Goal: Task Accomplishment & Management: Complete application form

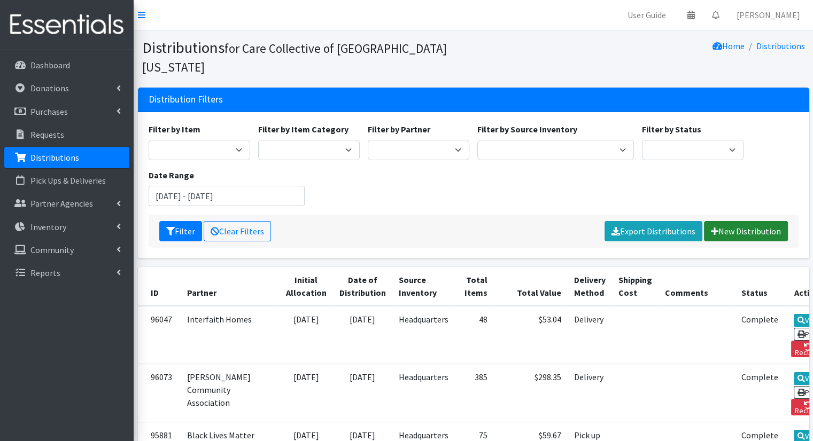
click at [759, 221] on link "New Distribution" at bounding box center [746, 231] width 84 height 20
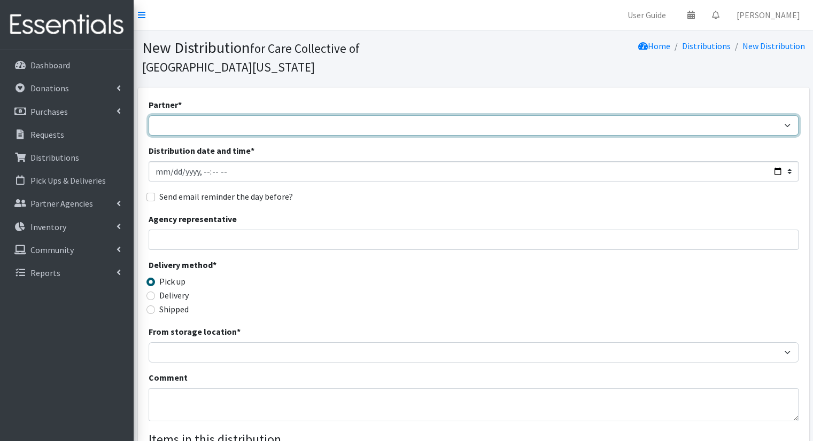
click at [429, 115] on select "African Community Kalamazoo Black Lives Matter Kzoo/BC Diaper Train Cares Sexua…" at bounding box center [474, 125] width 650 height 20
select select "7967"
click at [149, 115] on select "African Community Kalamazoo Black Lives Matter Kzoo/BC Diaper Train Cares Sexua…" at bounding box center [474, 125] width 650 height 20
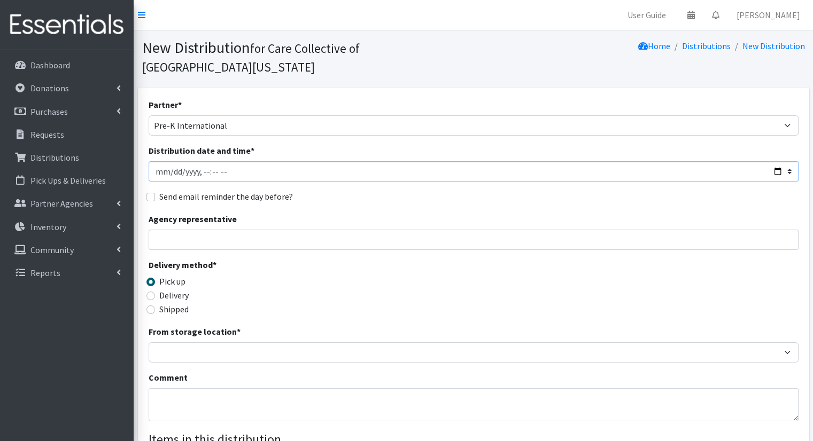
click at [775, 161] on input "Distribution date and time *" at bounding box center [474, 171] width 650 height 20
type input "2025-09-05T10:00"
click at [416, 171] on div "Partner * African Community Kalamazoo Black Lives Matter Kzoo/BC Diaper Train C…" at bounding box center [474, 341] width 650 height 487
click at [181, 289] on label "Delivery" at bounding box center [173, 295] width 29 height 13
click at [155, 292] on input "Delivery" at bounding box center [150, 296] width 9 height 9
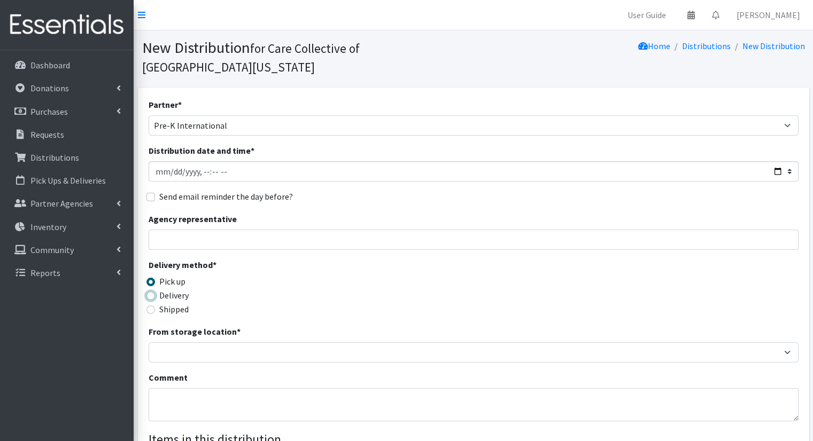
radio input "true"
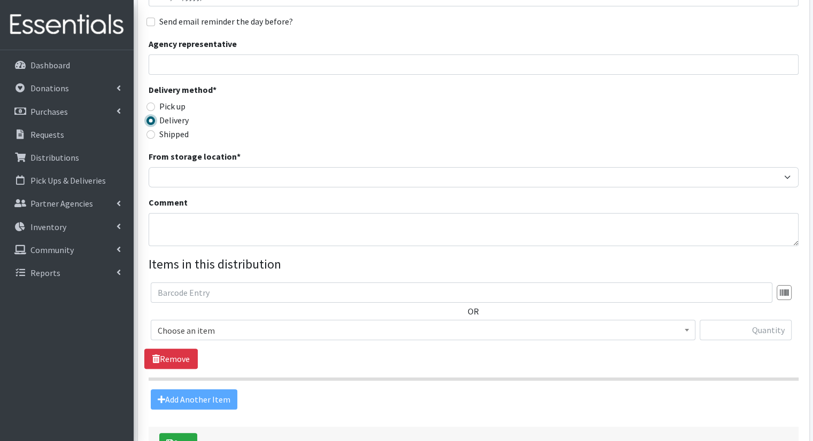
scroll to position [205, 0]
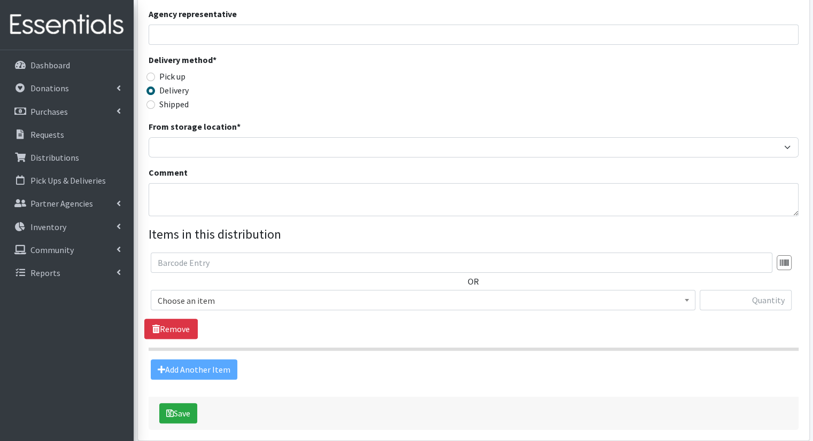
click at [430, 293] on span "Choose an item" at bounding box center [423, 300] width 531 height 15
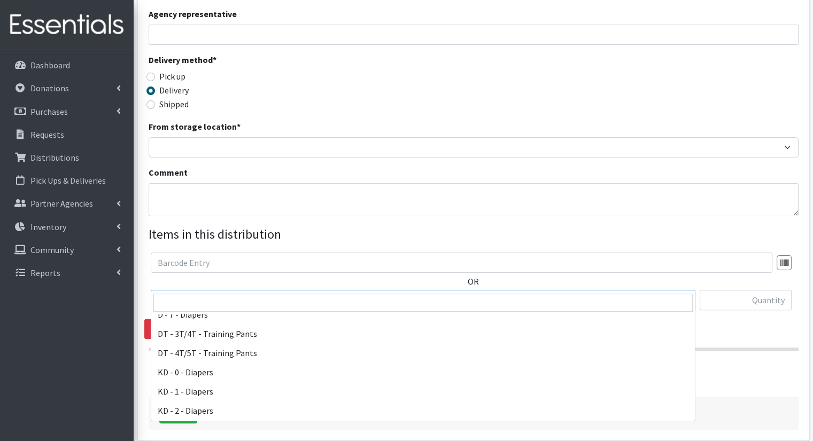
scroll to position [202, 0]
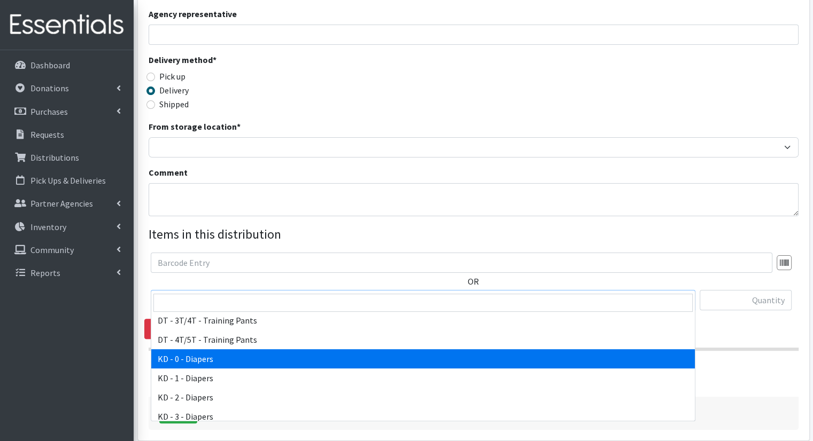
select select "15496"
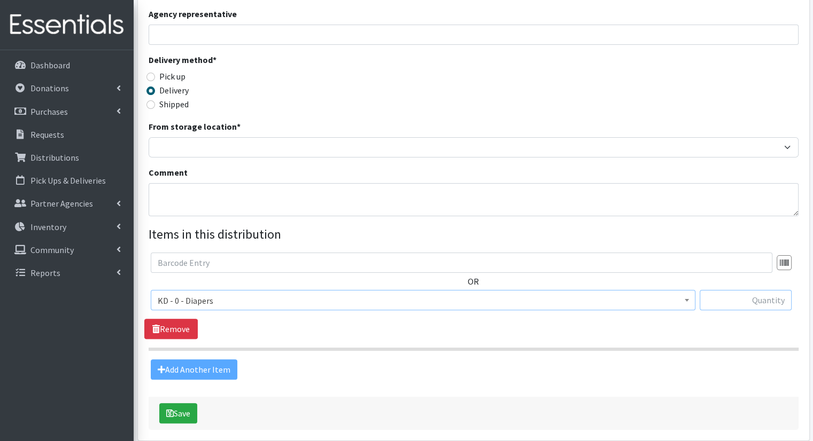
click at [775, 290] on input "text" at bounding box center [745, 300] width 92 height 20
type input "3"
click at [203, 360] on div "Add Another Item" at bounding box center [473, 370] width 658 height 20
drag, startPoint x: 205, startPoint y: 351, endPoint x: 191, endPoint y: 328, distance: 26.4
click at [191, 328] on section "OR Choose an item Bathroom Bin D - 0 - Diapers D- 1 - Diapers D- 2 - Diapers D …" at bounding box center [474, 302] width 650 height 98
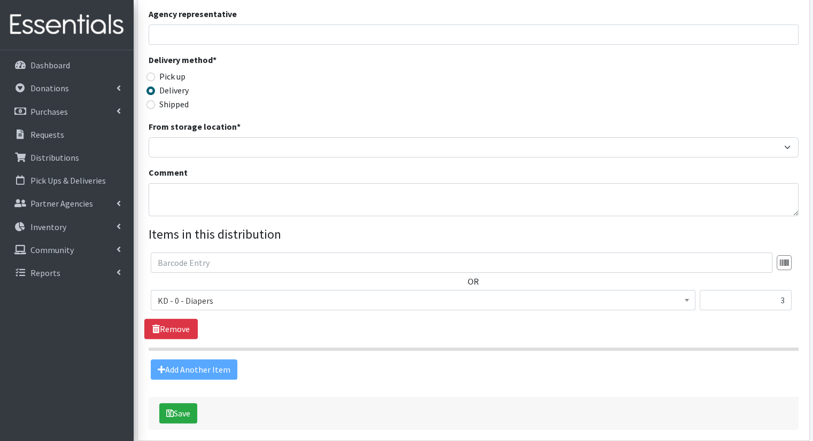
click at [445, 321] on section "OR Choose an item Bathroom Bin D - 0 - Diapers D- 1 - Diapers D- 2 - Diapers D …" at bounding box center [474, 302] width 650 height 98
click at [209, 360] on div "Add Another Item" at bounding box center [473, 370] width 658 height 20
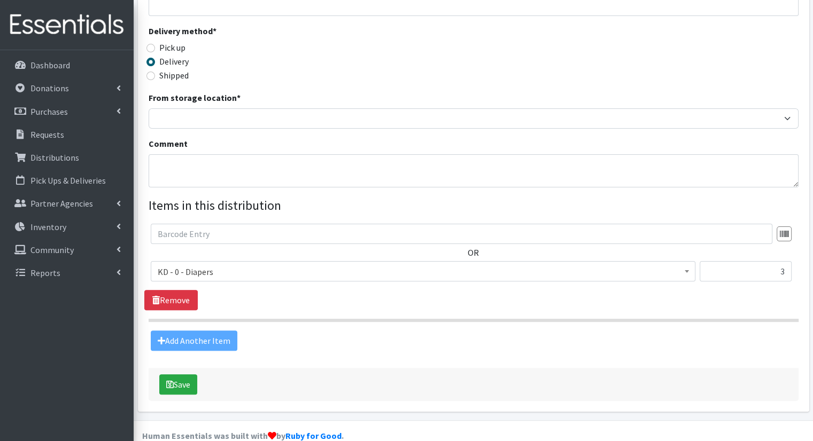
click at [328, 331] on div "Add Another Item" at bounding box center [473, 341] width 658 height 20
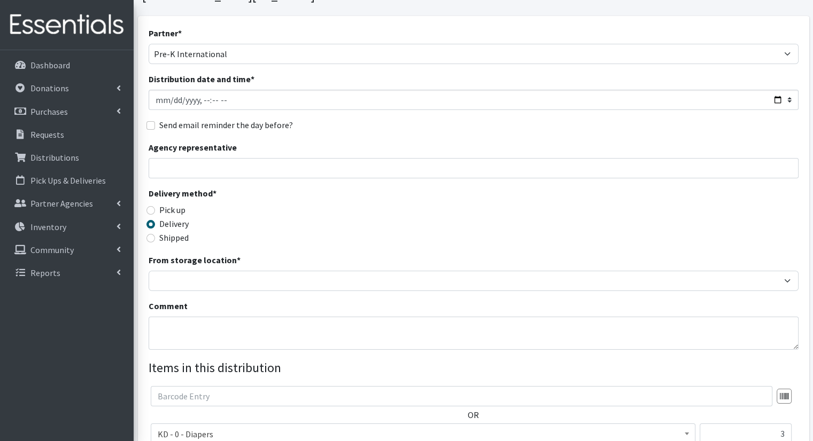
scroll to position [170, 0]
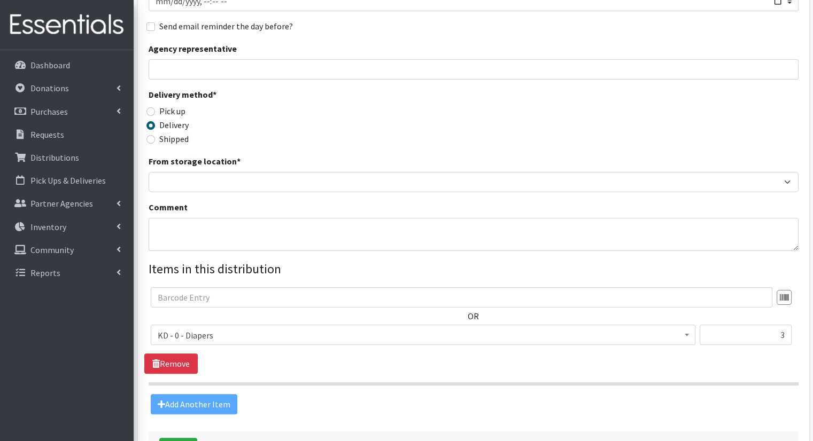
click at [635, 328] on span "KD - 0 - Diapers" at bounding box center [423, 335] width 531 height 15
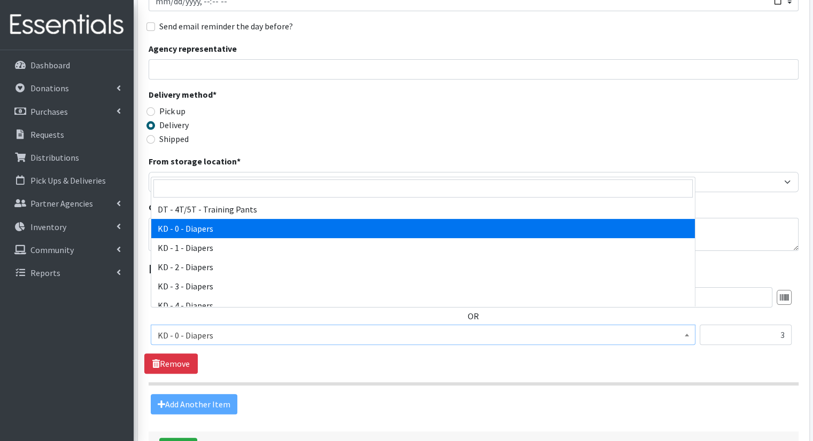
click at [635, 328] on span "KD - 0 - Diapers" at bounding box center [423, 335] width 531 height 15
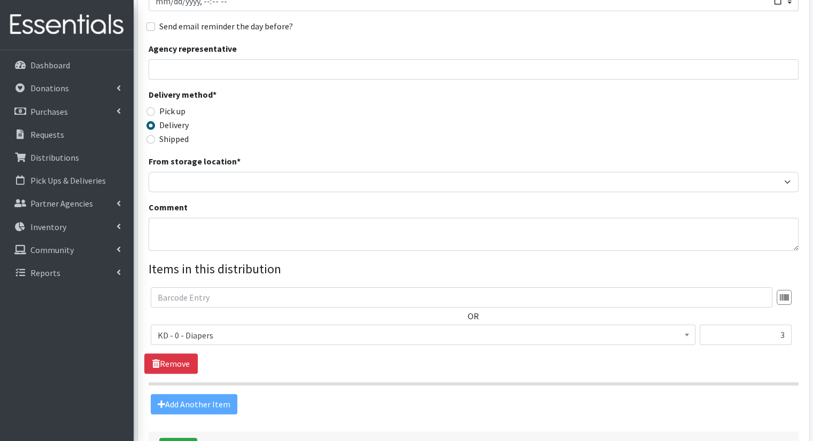
click at [193, 394] on div "Add Another Item" at bounding box center [473, 404] width 658 height 20
click at [196, 394] on div "Add Another Item" at bounding box center [473, 404] width 658 height 20
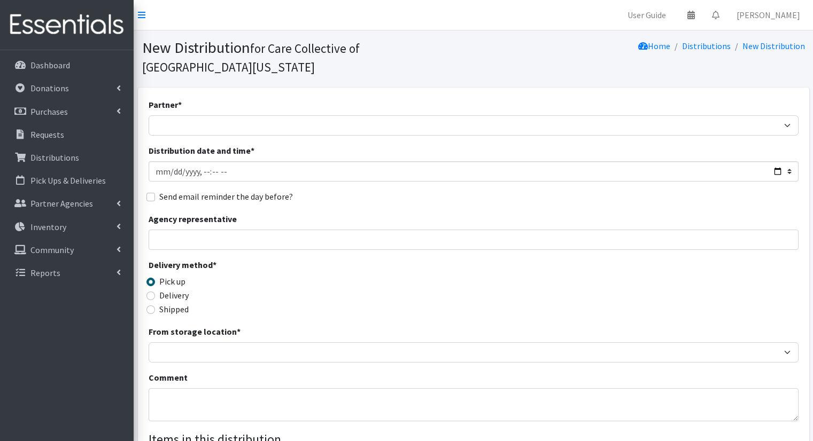
scroll to position [170, 0]
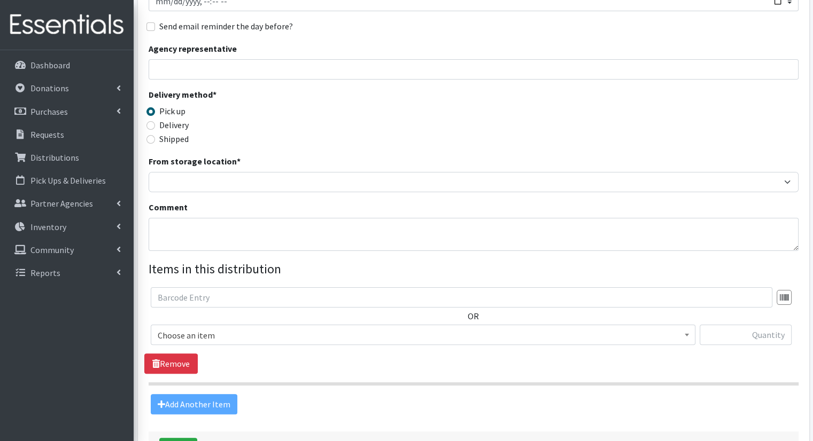
click at [215, 394] on div "Add Another Item" at bounding box center [473, 404] width 658 height 20
click at [93, 151] on link "Distributions" at bounding box center [66, 157] width 125 height 21
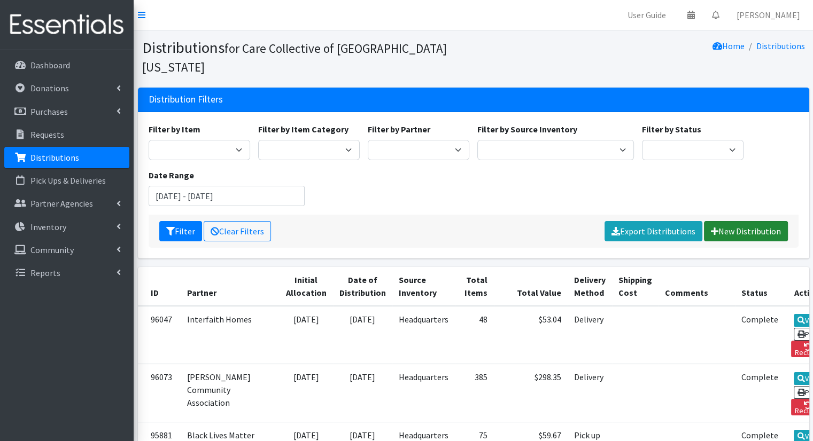
click at [752, 221] on link "New Distribution" at bounding box center [746, 231] width 84 height 20
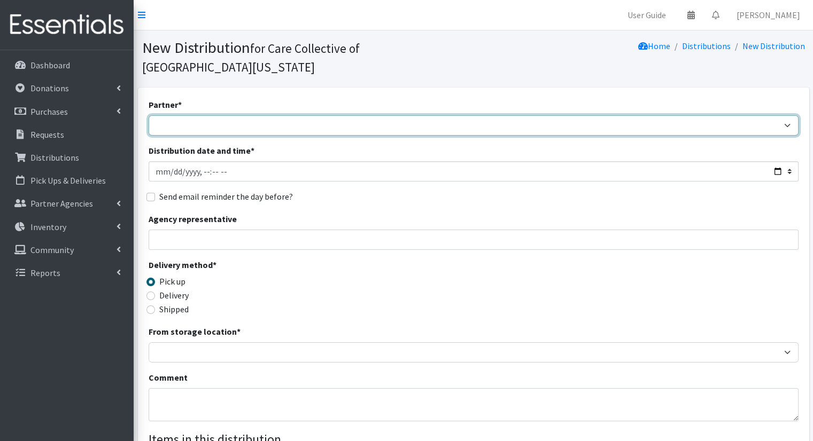
click at [356, 115] on select "African Community Kalamazoo Black Lives Matter Kzoo/BC Diaper Train Cares Sexua…" at bounding box center [474, 125] width 650 height 20
select select "7967"
click at [149, 115] on select "African Community Kalamazoo Black Lives Matter Kzoo/BC Diaper Train Cares Sexua…" at bounding box center [474, 125] width 650 height 20
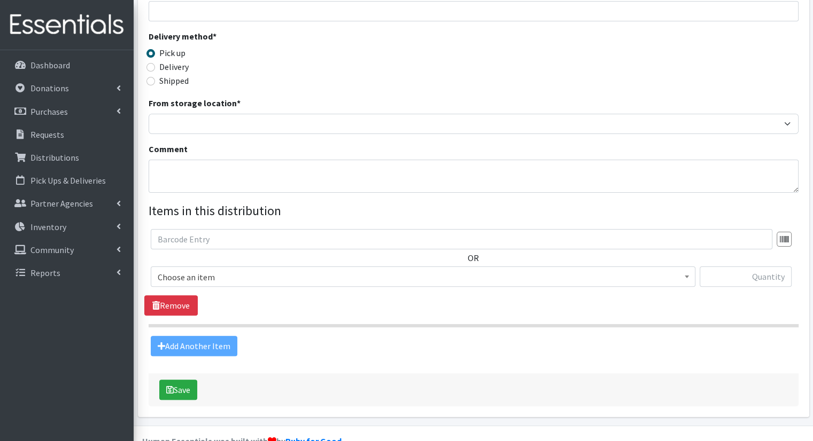
scroll to position [234, 0]
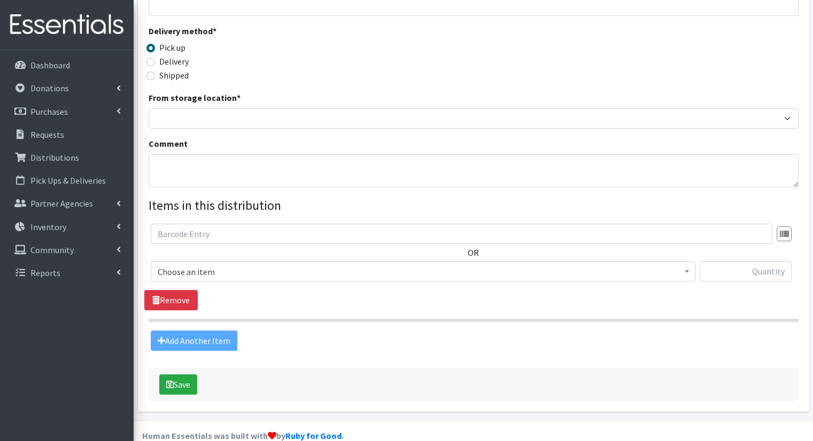
click at [205, 331] on div "Add Another Item" at bounding box center [473, 341] width 658 height 20
click at [176, 290] on link "Remove" at bounding box center [170, 300] width 53 height 20
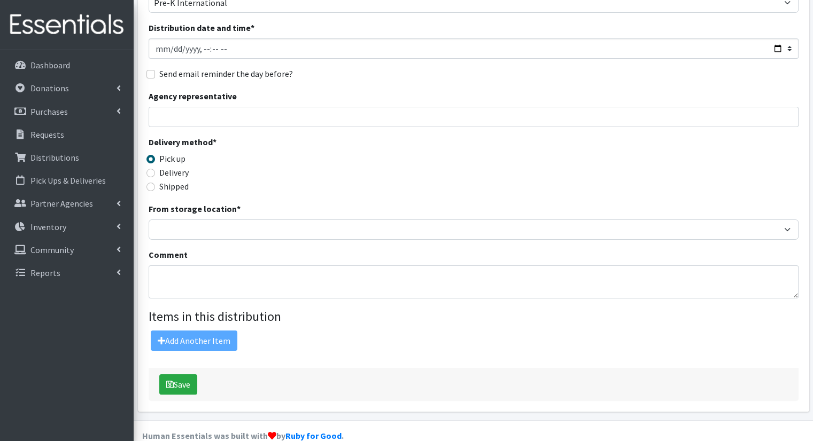
click at [196, 331] on div "Add Another Item" at bounding box center [473, 341] width 658 height 20
click at [67, 165] on link "Distributions" at bounding box center [66, 157] width 125 height 21
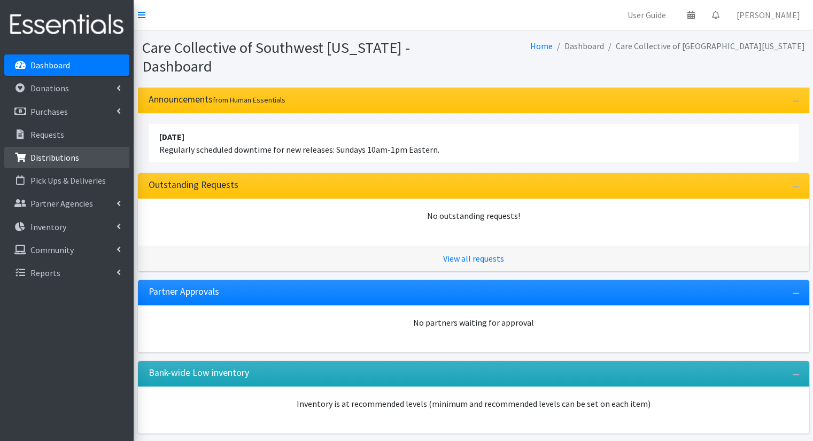
click at [80, 156] on link "Distributions" at bounding box center [66, 157] width 125 height 21
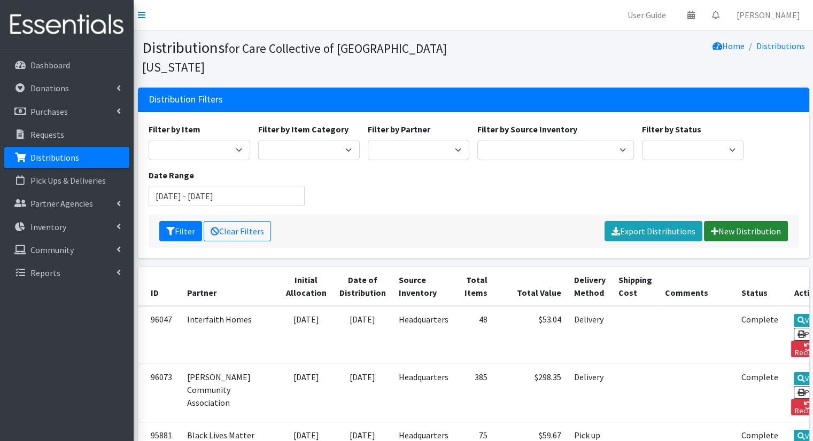
click at [707, 221] on link "New Distribution" at bounding box center [746, 231] width 84 height 20
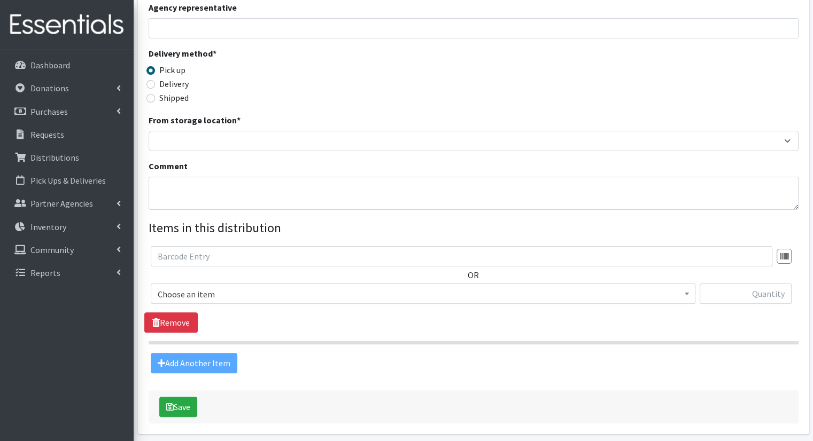
scroll to position [211, 0]
click at [223, 354] on div "Add Another Item" at bounding box center [473, 364] width 658 height 20
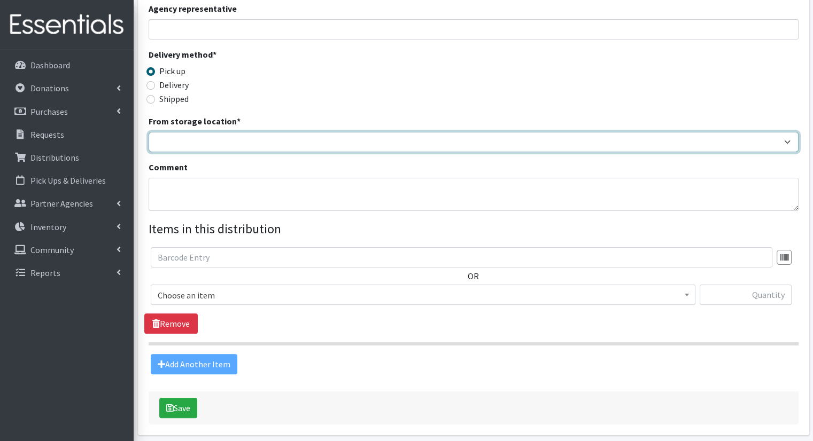
click at [453, 132] on select "Headquarters" at bounding box center [474, 142] width 650 height 20
select select "491"
click at [149, 132] on select "Headquarters" at bounding box center [474, 142] width 650 height 20
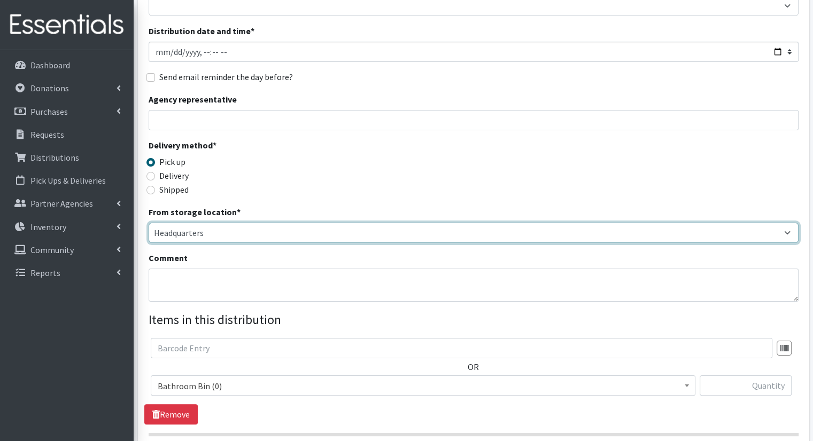
scroll to position [119, 0]
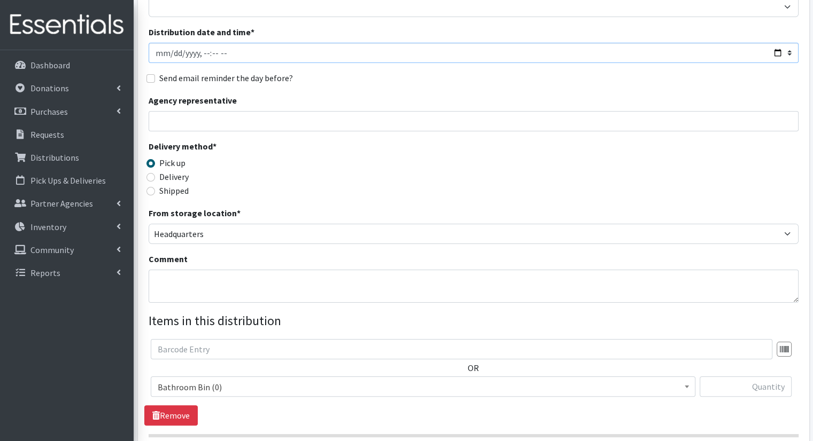
click at [777, 43] on input "Distribution date and time *" at bounding box center [474, 53] width 650 height 20
type input "2025-09-05T10:00"
click at [427, 72] on div "Send email reminder the day before?" at bounding box center [474, 78] width 650 height 13
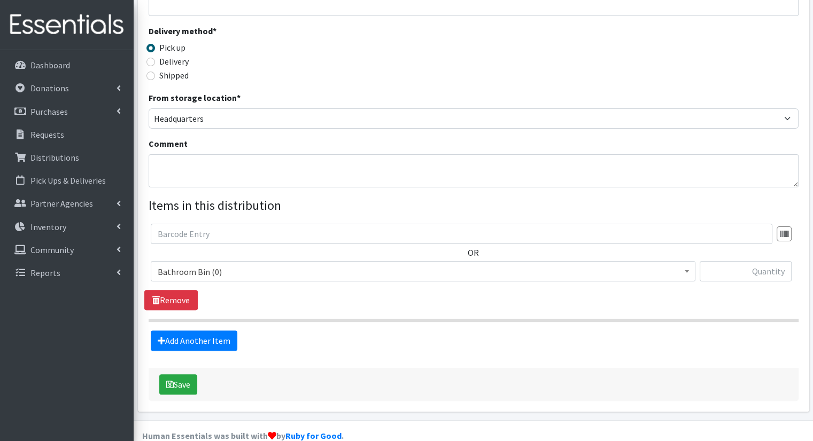
click at [454, 264] on span "Bathroom Bin (0)" at bounding box center [423, 271] width 531 height 15
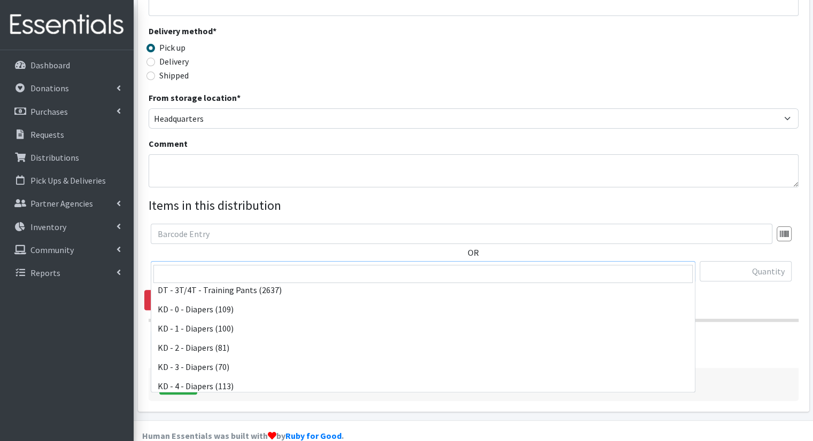
scroll to position [191, 0]
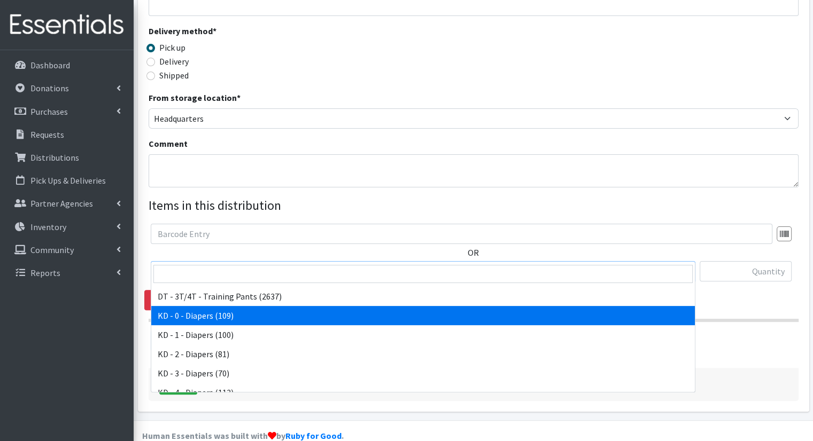
select select "15496"
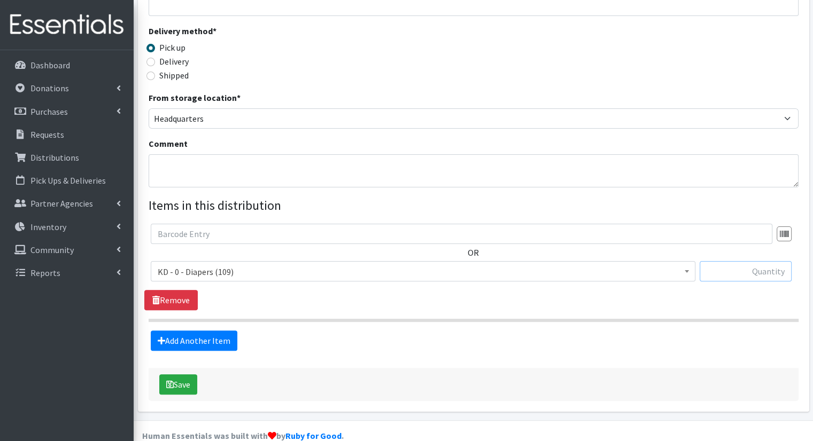
click at [740, 261] on input "text" at bounding box center [745, 271] width 92 height 20
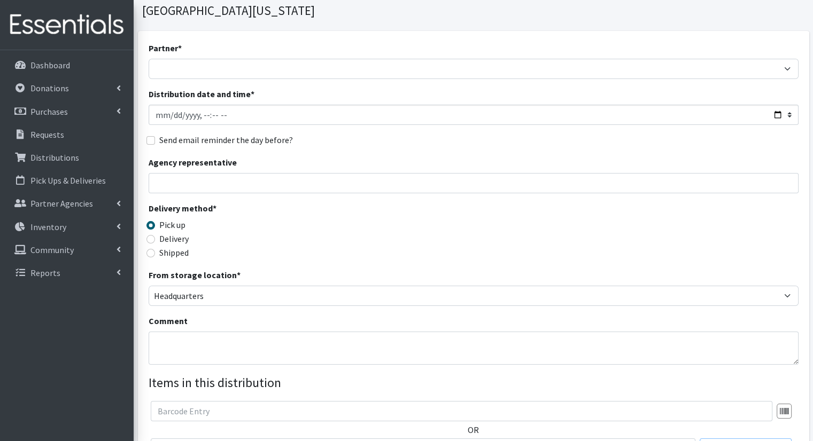
scroll to position [60, 0]
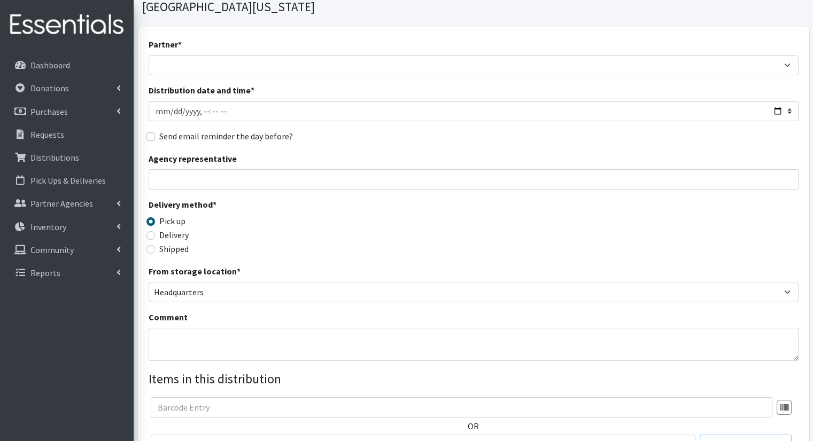
type input "3"
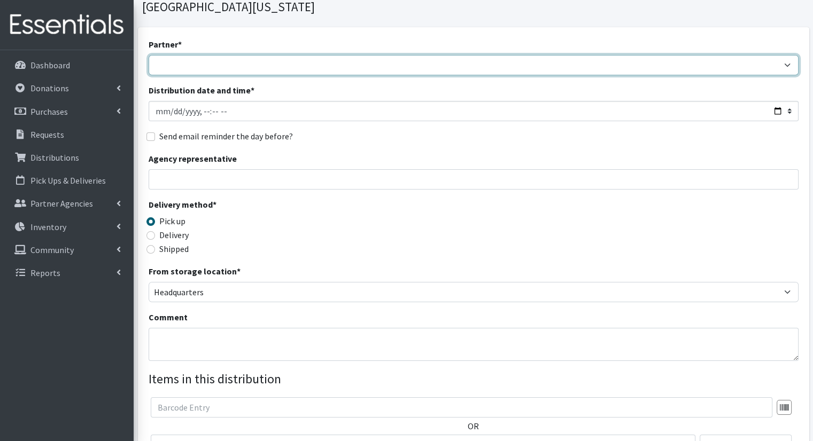
click at [772, 55] on select "African Community Kalamazoo Black Lives Matter Kzoo/BC Diaper Train Cares Sexua…" at bounding box center [474, 65] width 650 height 20
select select "7967"
click at [149, 55] on select "African Community Kalamazoo Black Lives Matter Kzoo/BC Diaper Train Cares Sexua…" at bounding box center [474, 65] width 650 height 20
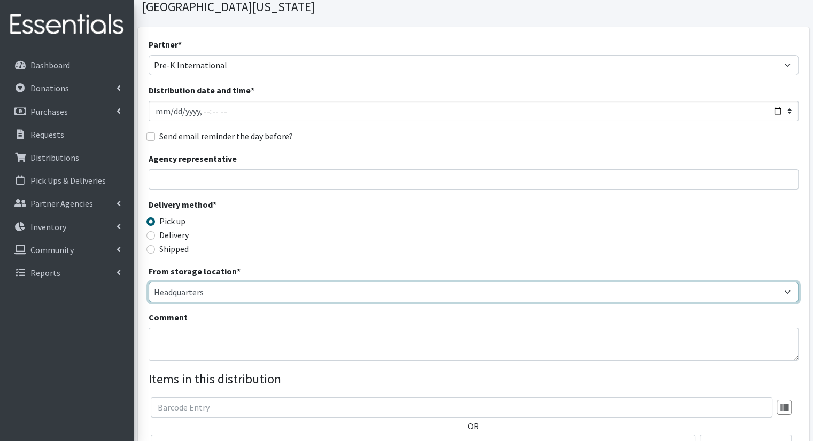
click at [631, 282] on select "Headquarters" at bounding box center [474, 292] width 650 height 20
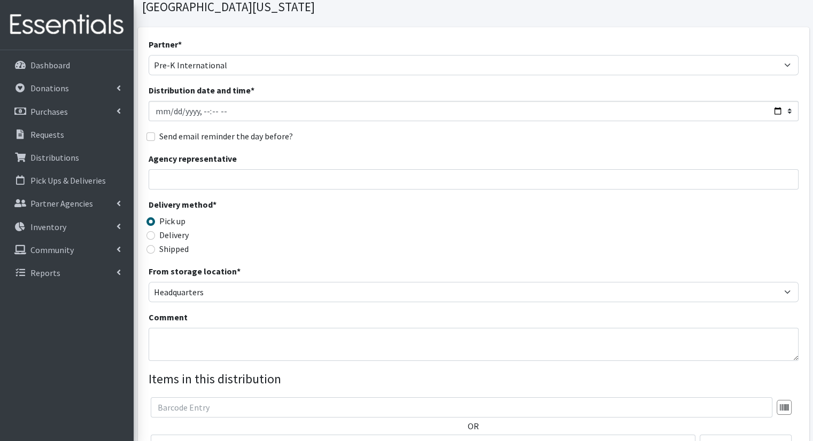
click at [633, 265] on div "From storage location * Headquarters" at bounding box center [474, 283] width 650 height 37
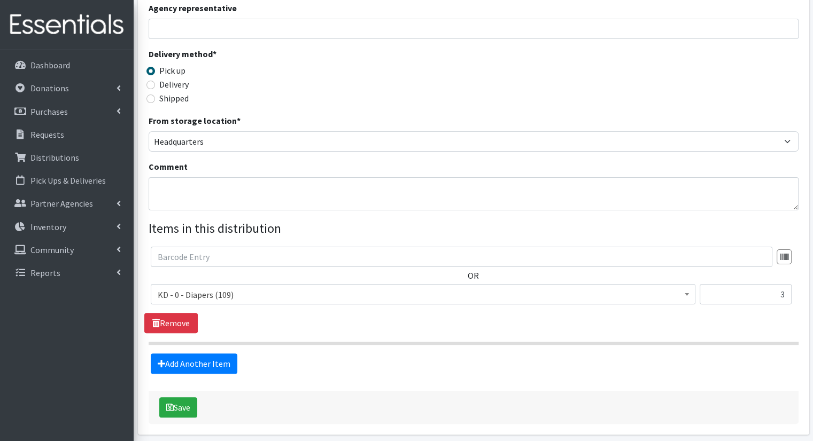
scroll to position [217, 0]
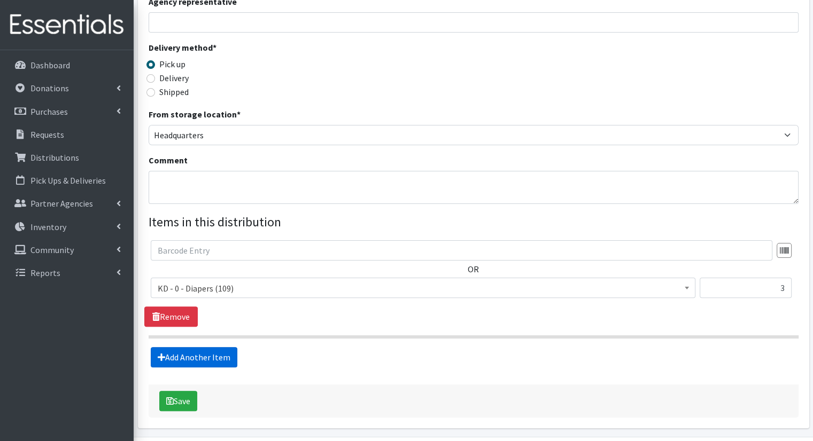
click at [223, 347] on link "Add Another Item" at bounding box center [194, 357] width 87 height 20
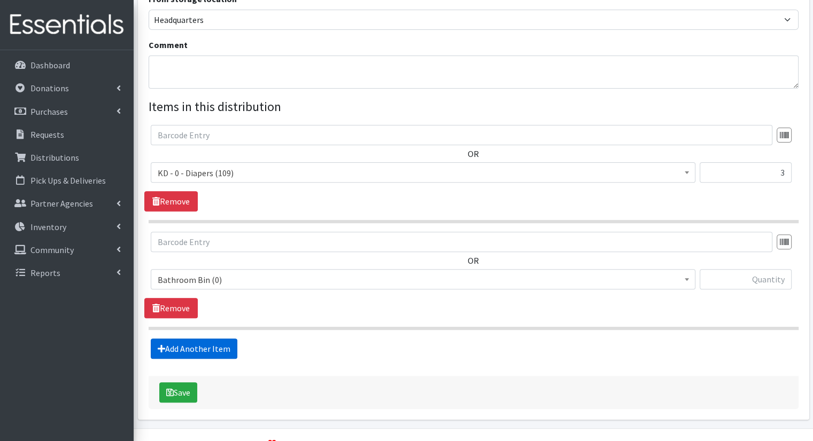
scroll to position [340, 0]
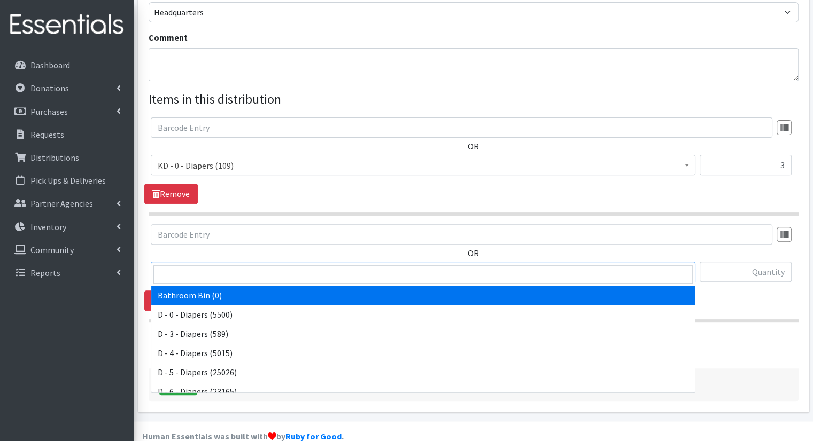
click at [290, 265] on span "Bathroom Bin (0)" at bounding box center [423, 272] width 531 height 15
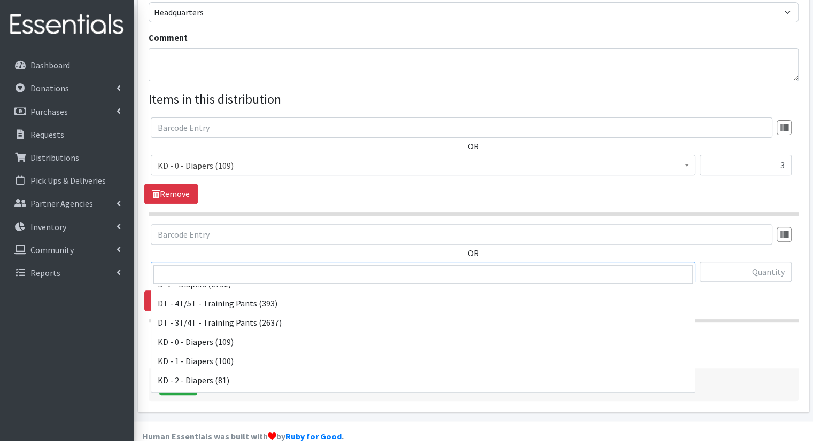
scroll to position [162, 0]
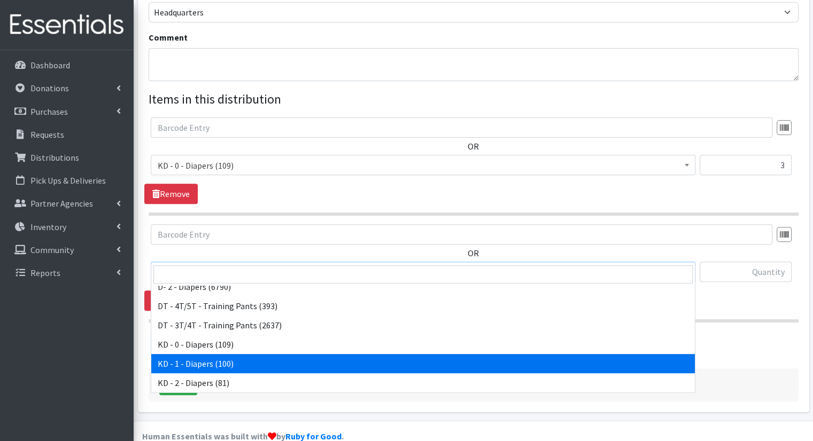
select select "15497"
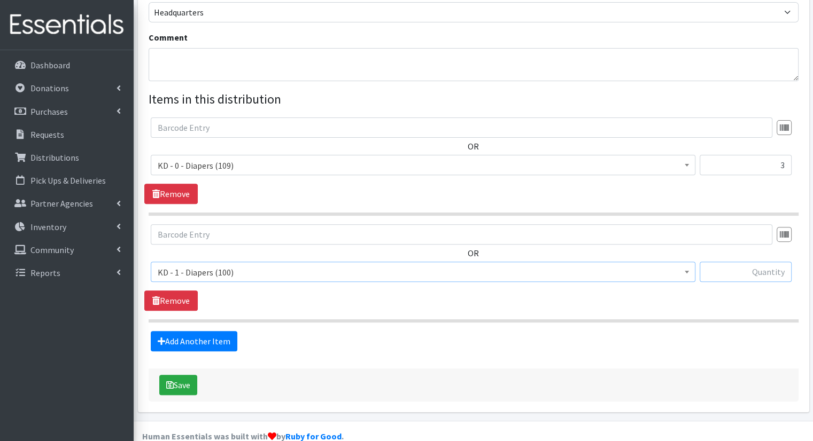
click at [746, 262] on input "text" at bounding box center [745, 272] width 92 height 20
type input "3"
click at [227, 331] on link "Add Another Item" at bounding box center [194, 341] width 87 height 20
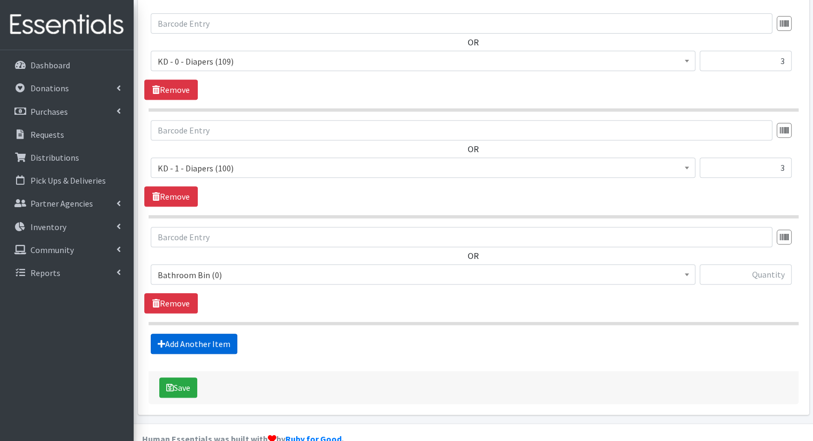
scroll to position [447, 0]
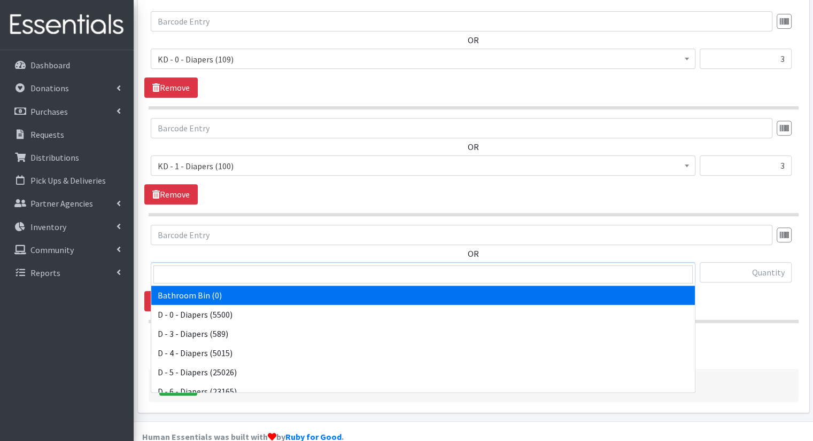
click at [292, 266] on span "Bathroom Bin (0)" at bounding box center [423, 273] width 531 height 15
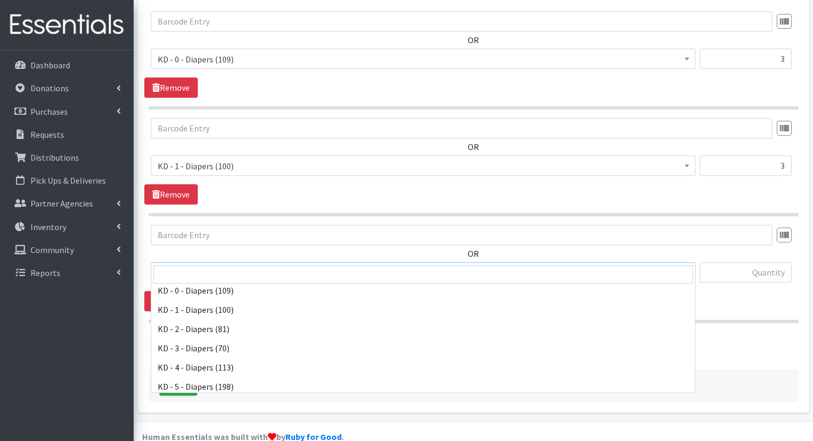
scroll to position [220, 0]
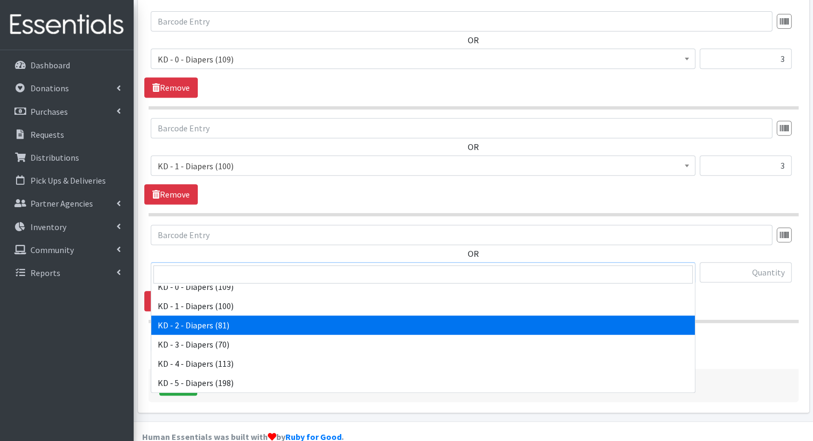
select select "15498"
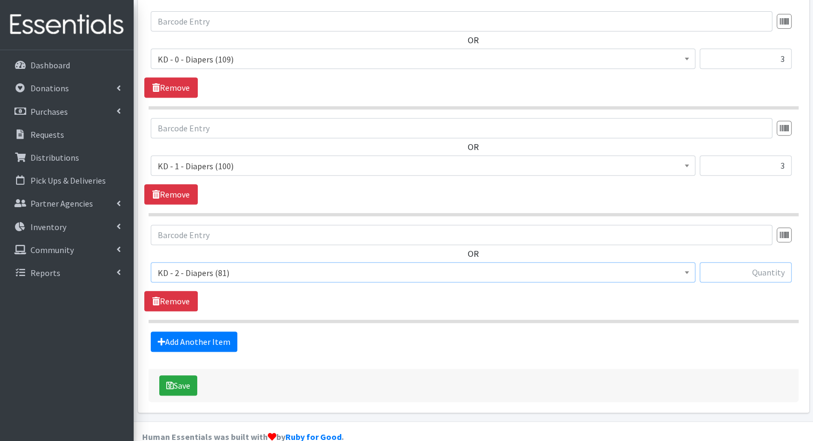
click at [739, 262] on input "text" at bounding box center [745, 272] width 92 height 20
type input "3"
type input "2"
click at [209, 332] on link "Add Another Item" at bounding box center [194, 342] width 87 height 20
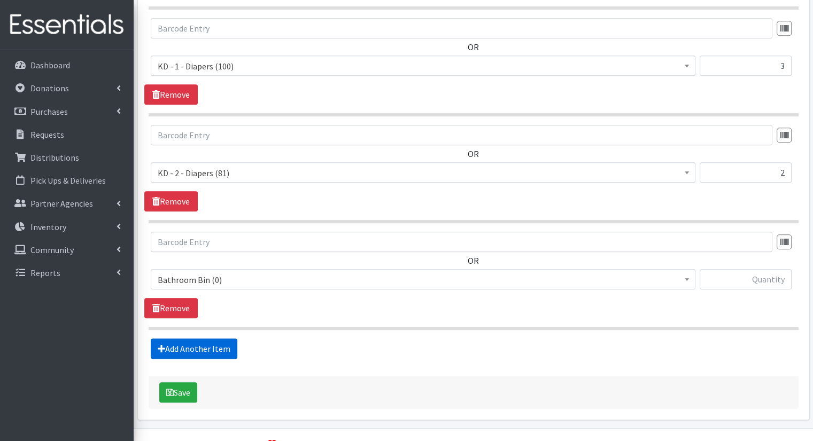
scroll to position [554, 0]
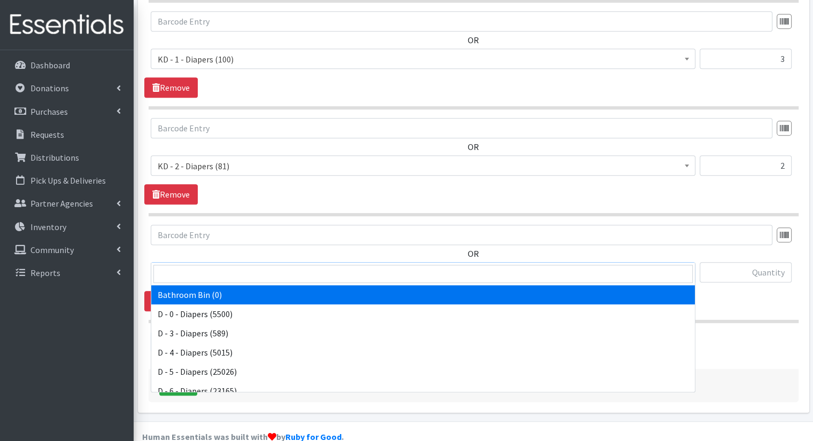
click at [264, 266] on span "Bathroom Bin (0)" at bounding box center [423, 273] width 531 height 15
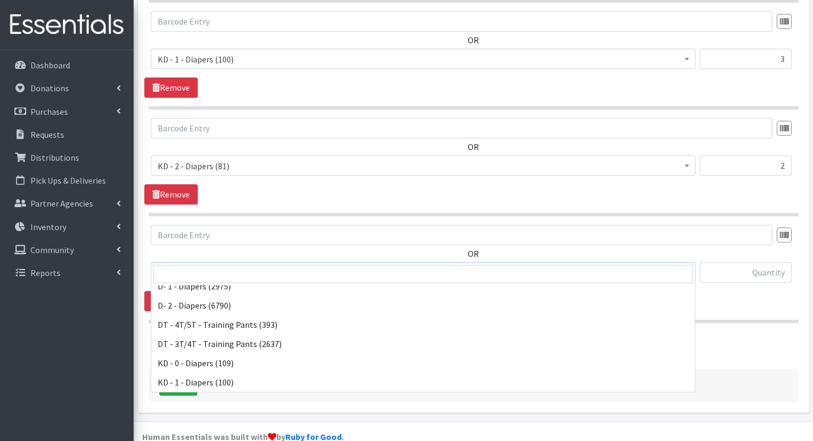
scroll to position [210, 0]
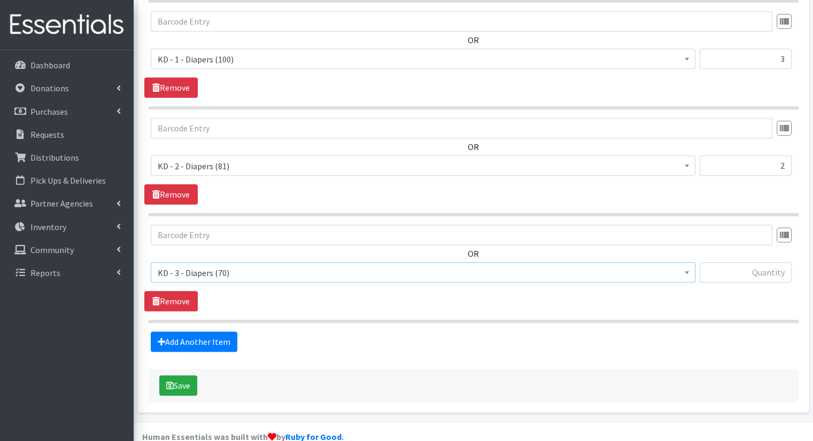
select select "15499"
drag, startPoint x: 570, startPoint y: 354, endPoint x: 482, endPoint y: 333, distance: 90.2
click at [745, 262] on input "text" at bounding box center [745, 272] width 92 height 20
type input "5"
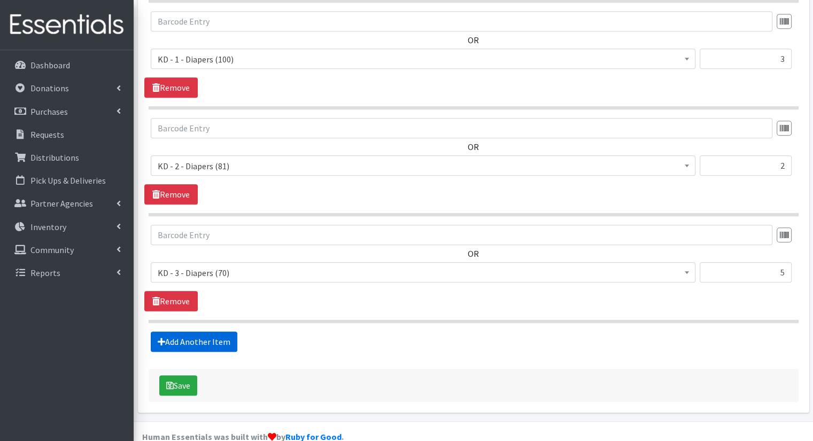
click at [209, 332] on link "Add Another Item" at bounding box center [194, 342] width 87 height 20
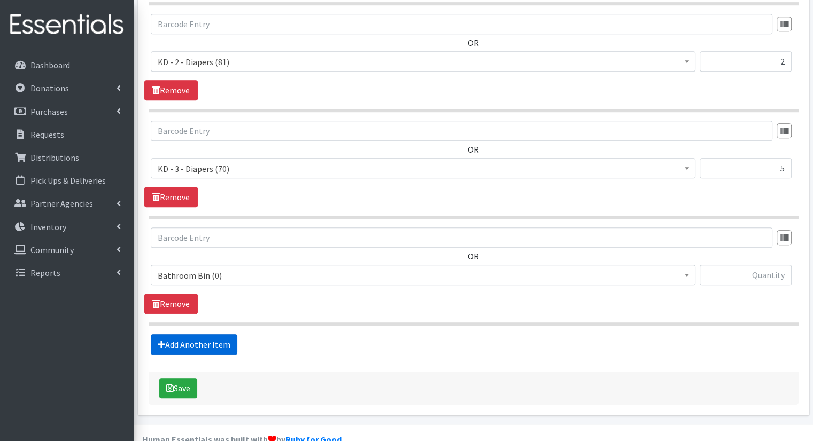
scroll to position [660, 0]
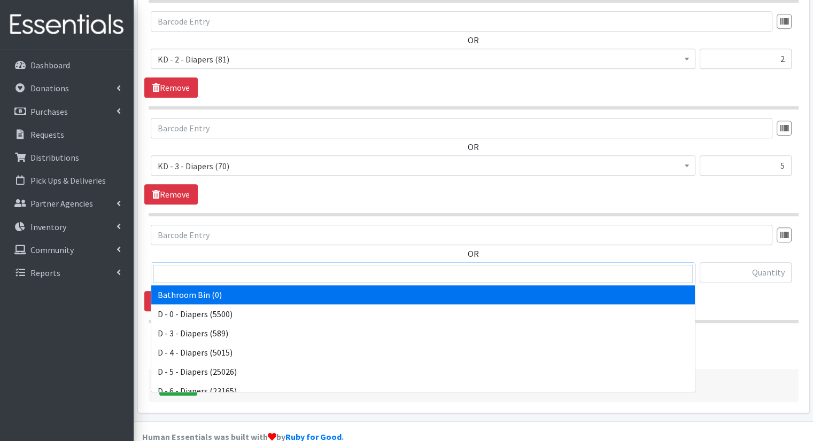
click at [246, 266] on span "Bathroom Bin (0)" at bounding box center [423, 273] width 531 height 15
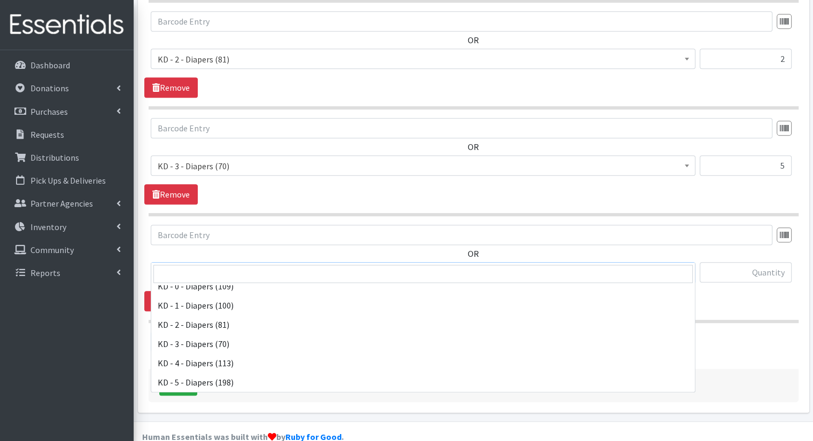
scroll to position [223, 0]
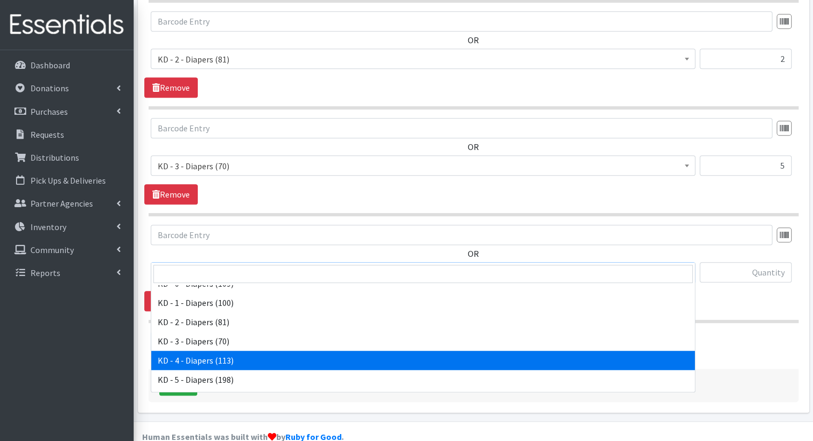
select select "15500"
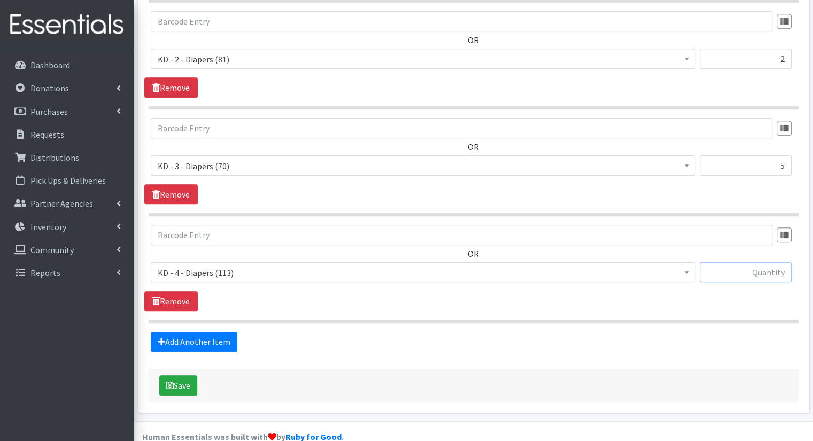
click at [746, 262] on input "text" at bounding box center [745, 272] width 92 height 20
type input "5"
click at [199, 332] on link "Add Another Item" at bounding box center [194, 342] width 87 height 20
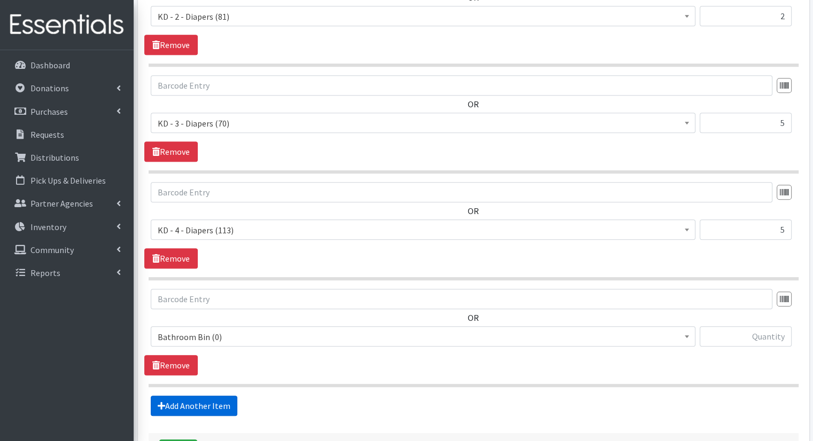
scroll to position [767, 0]
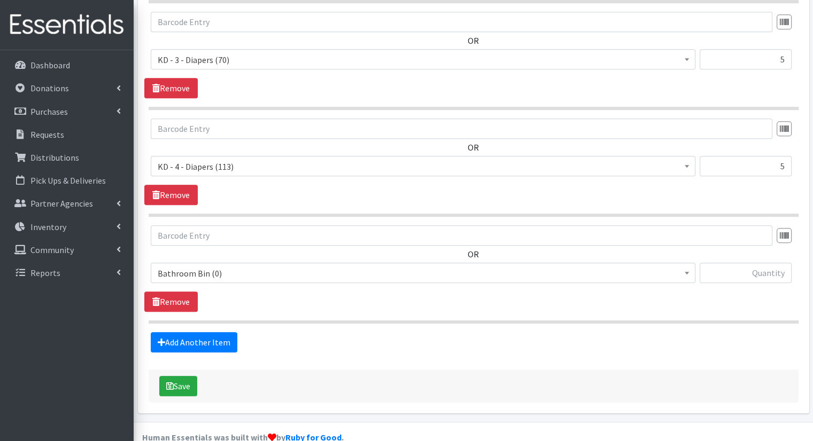
click at [251, 263] on span "Bathroom Bin (0)" at bounding box center [423, 273] width 544 height 20
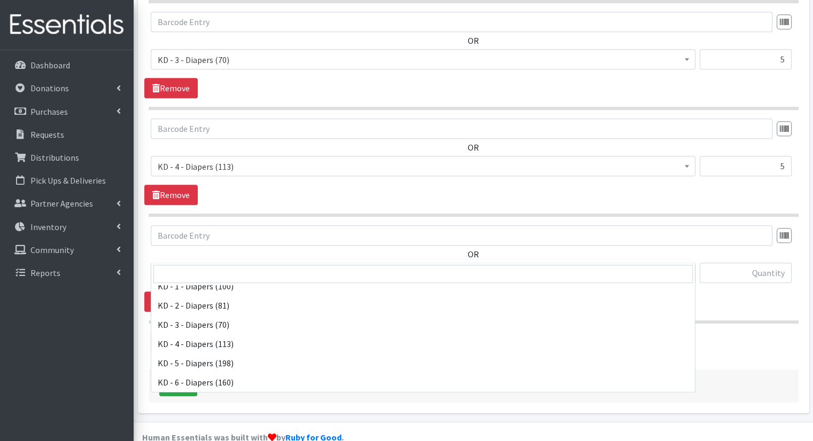
scroll to position [242, 0]
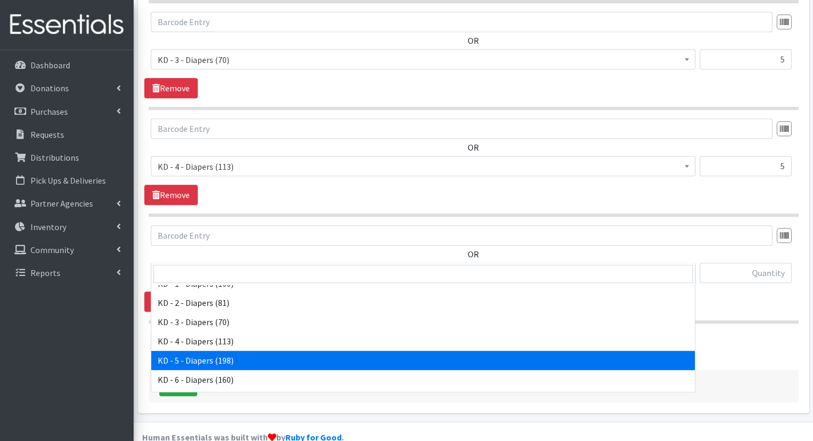
select select "15501"
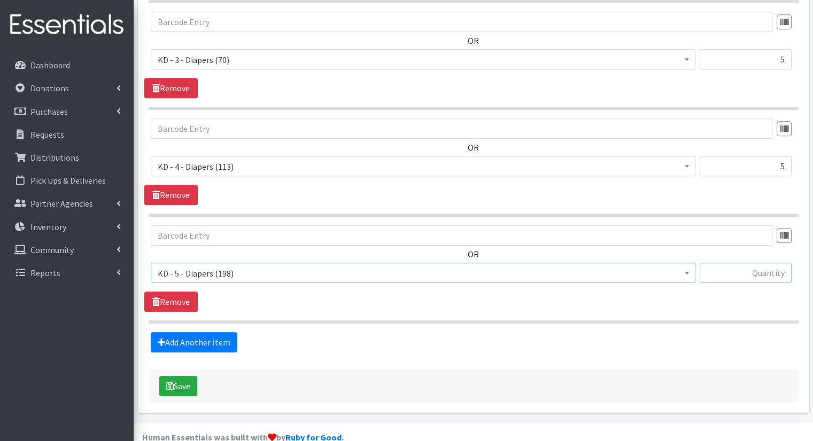
click at [775, 263] on input "text" at bounding box center [745, 273] width 92 height 20
type input "5"
click at [226, 310] on fieldset "Items in this distribution OR Bathroom Bin (0) D - 0 - Diapers (5500) D - 3 - D…" at bounding box center [474, 7] width 650 height 689
click at [225, 332] on link "Add Another Item" at bounding box center [194, 342] width 87 height 20
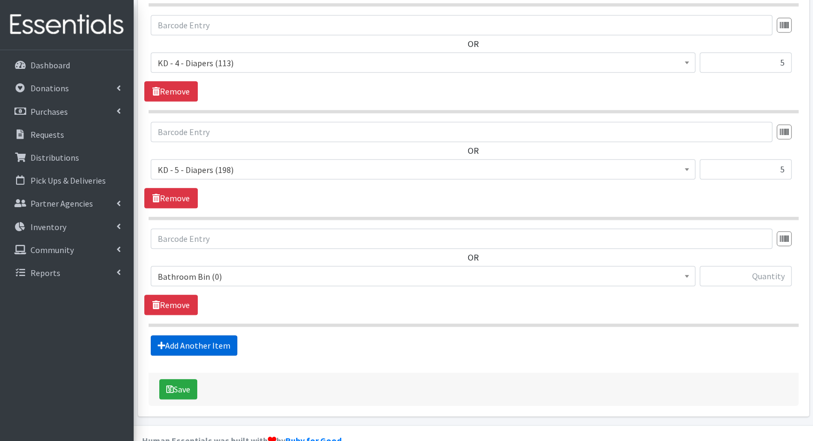
scroll to position [873, 0]
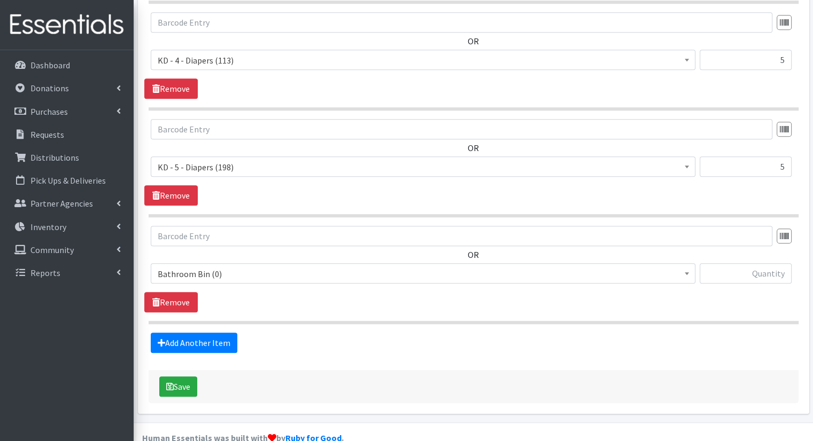
click at [297, 263] on span "Bathroom Bin (0)" at bounding box center [423, 273] width 544 height 20
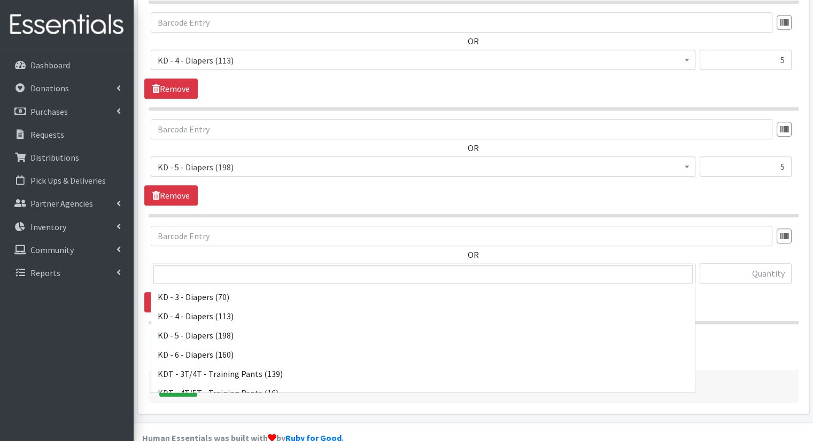
scroll to position [271, 0]
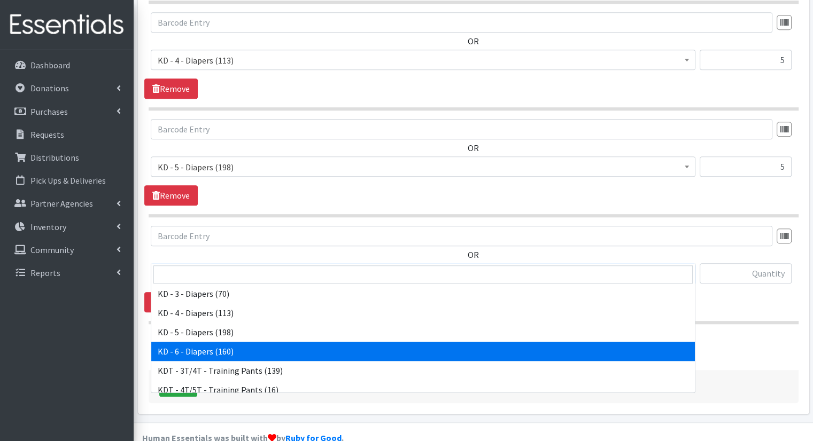
select select "15502"
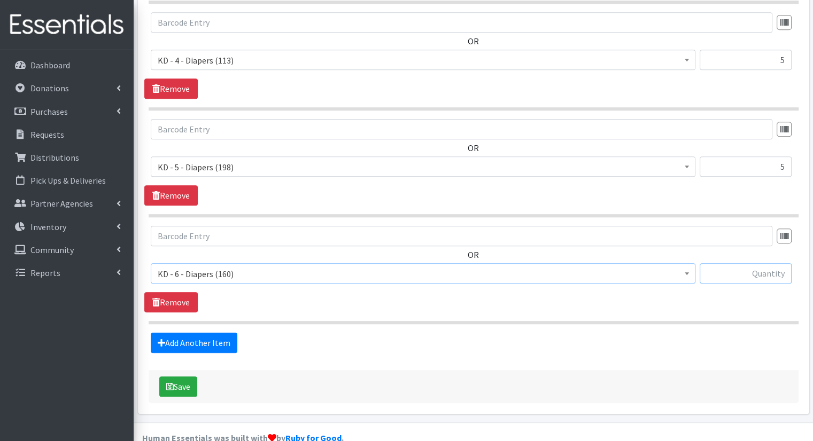
click at [735, 263] on input "text" at bounding box center [745, 273] width 92 height 20
type input "5"
click at [199, 333] on link "Add Another Item" at bounding box center [194, 343] width 87 height 20
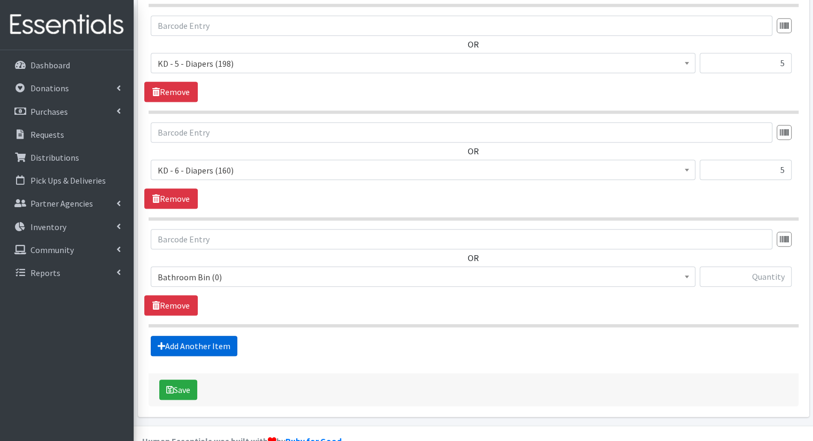
scroll to position [979, 0]
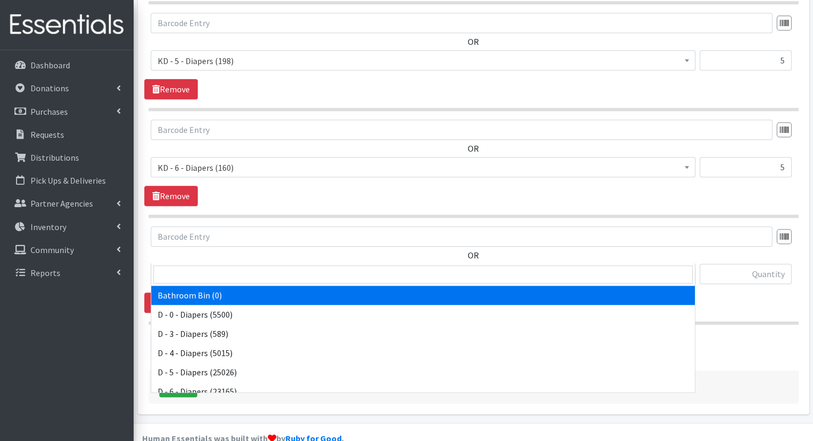
click at [253, 264] on span "Bathroom Bin (0)" at bounding box center [423, 274] width 544 height 20
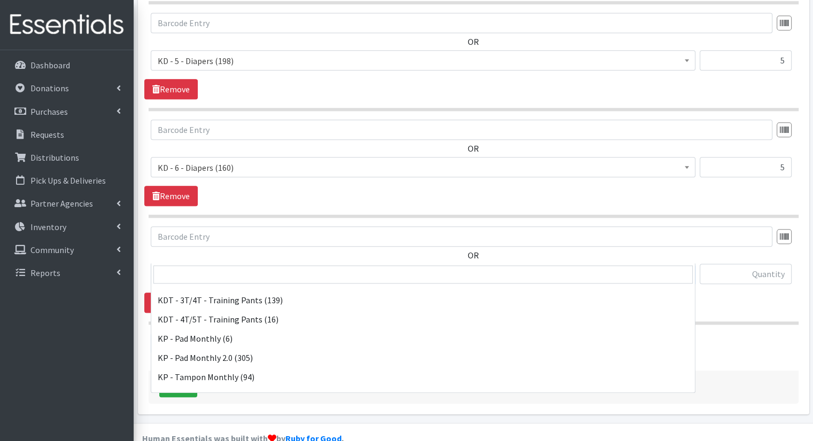
scroll to position [338, 0]
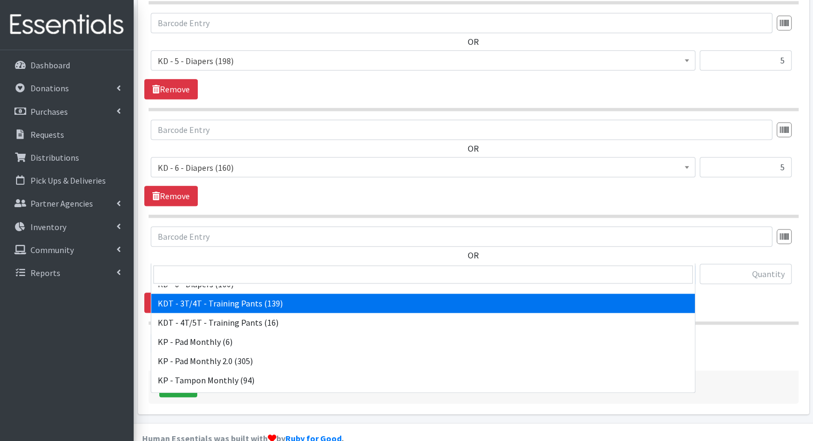
select select "15506"
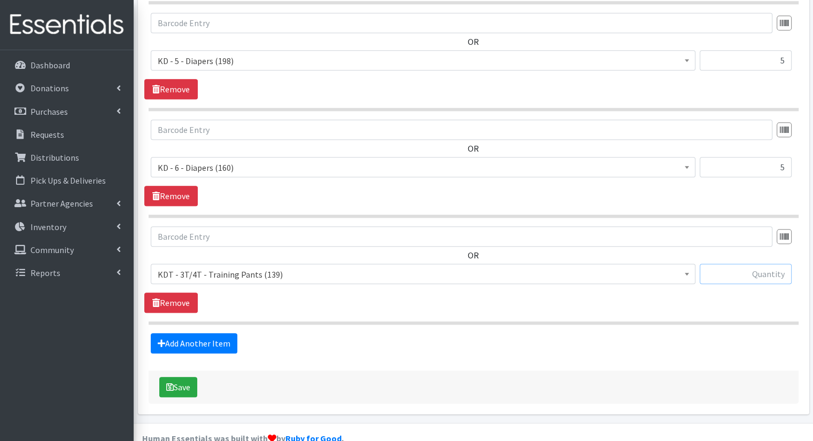
click at [749, 264] on input "text" at bounding box center [745, 274] width 92 height 20
type input "2"
click at [232, 333] on link "Add Another Item" at bounding box center [194, 343] width 87 height 20
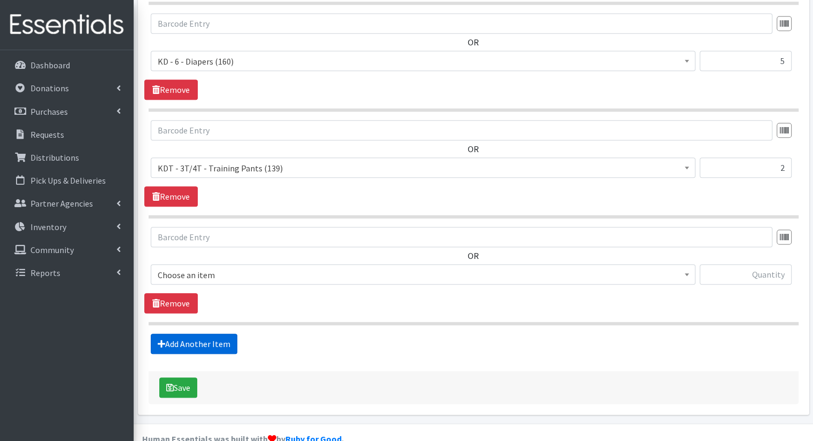
scroll to position [1086, 0]
click at [282, 266] on span "Bathroom Bin (0) D - 0 - Diapers (5500) D - 3 - Diapers (589) D - 4 - Diapers (…" at bounding box center [423, 278] width 544 height 29
click at [276, 267] on span "Bathroom Bin (0)" at bounding box center [423, 274] width 531 height 15
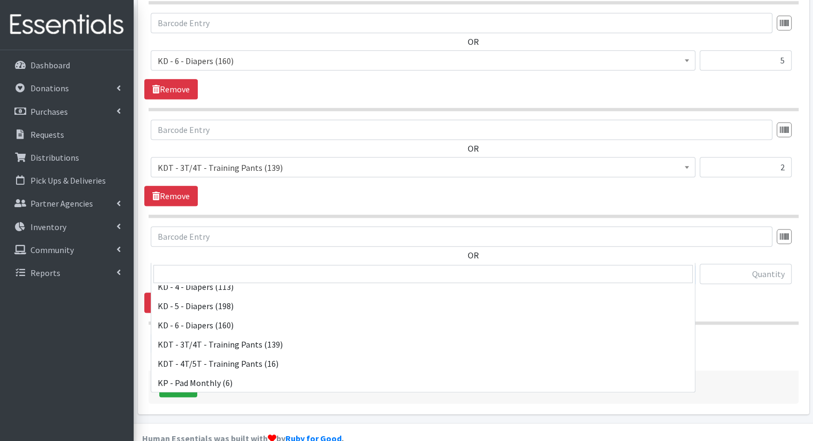
scroll to position [290, 0]
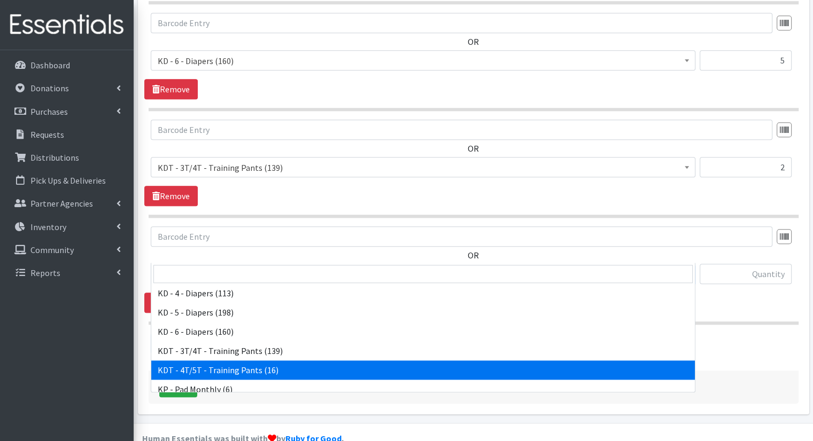
select select "15507"
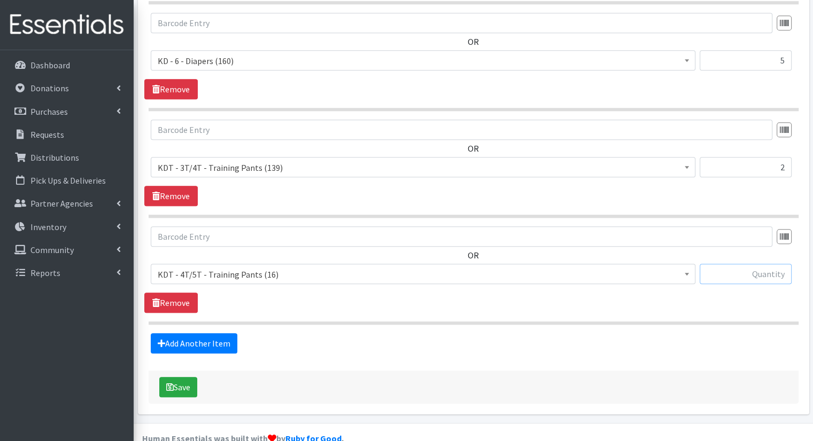
click at [736, 264] on input "text" at bounding box center [745, 274] width 92 height 20
type input "2"
click at [184, 333] on link "Add Another Item" at bounding box center [194, 343] width 87 height 20
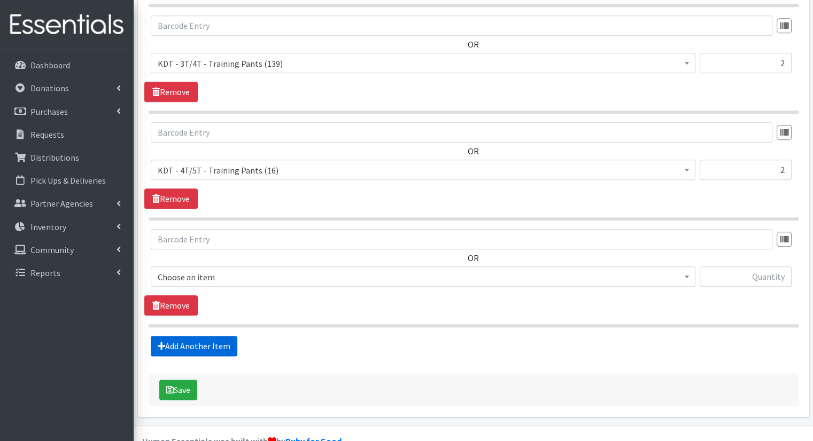
scroll to position [1193, 0]
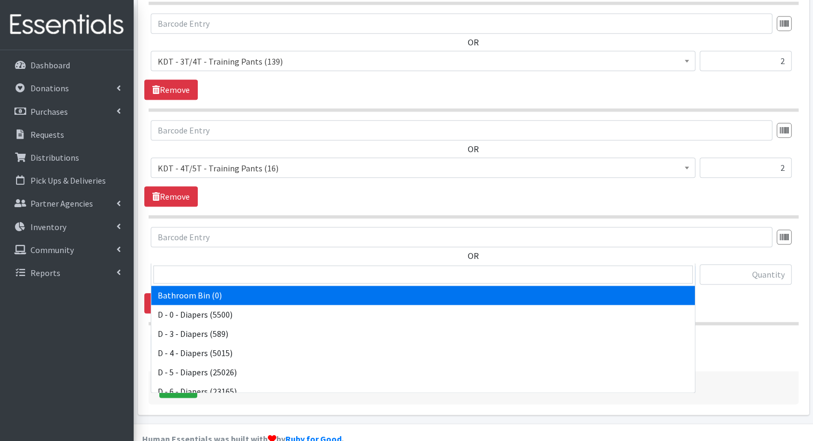
click at [298, 268] on span "Bathroom Bin (0)" at bounding box center [423, 275] width 531 height 15
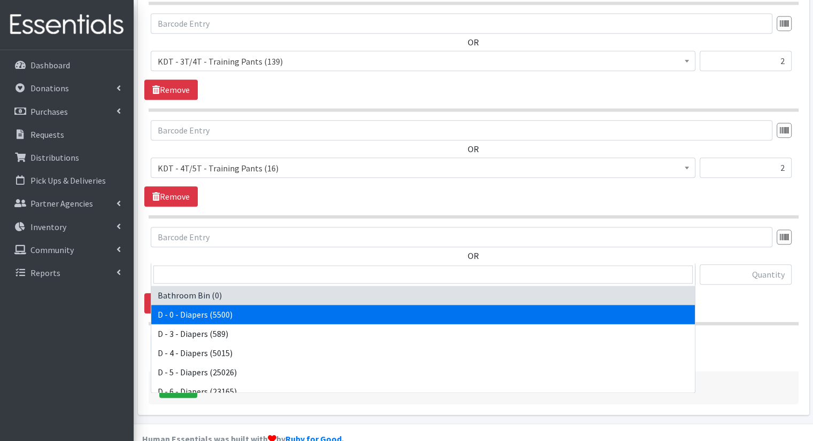
scroll to position [547, 0]
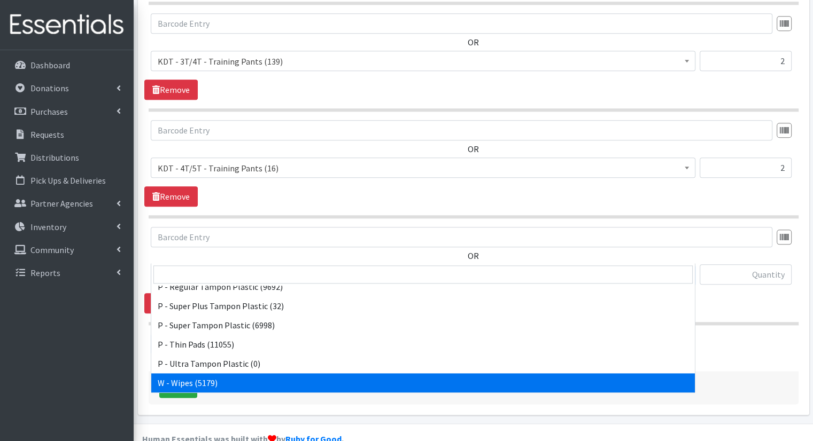
select select "15495"
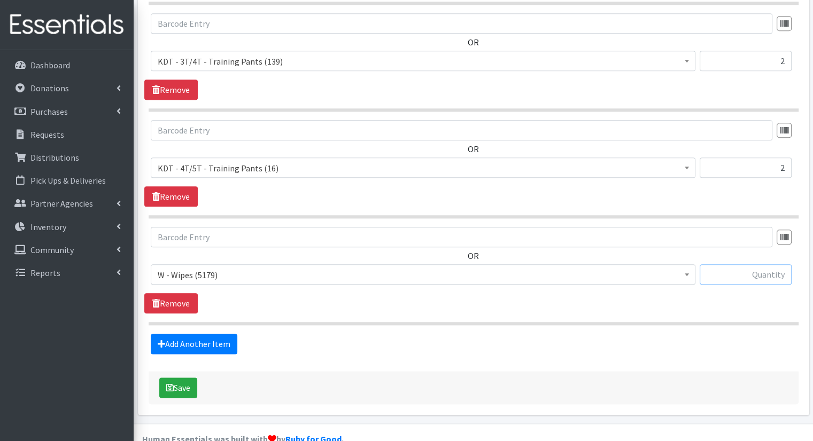
click at [733, 264] on input "text" at bounding box center [745, 274] width 92 height 20
type input "32"
click at [184, 378] on button "Save" at bounding box center [178, 388] width 38 height 20
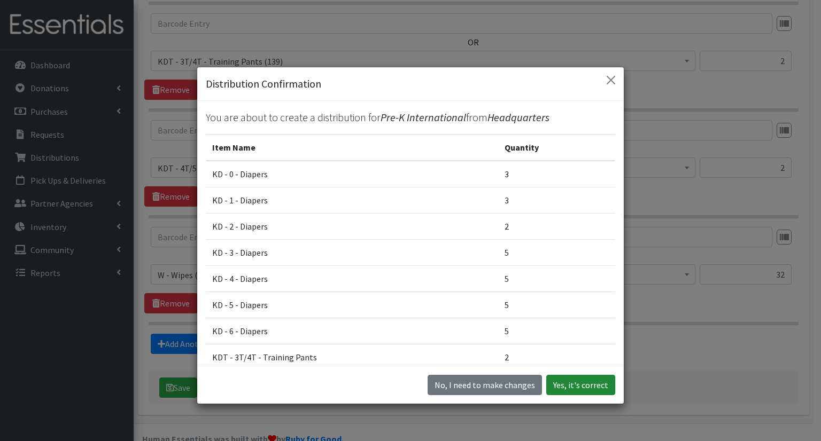
click at [587, 383] on button "Yes, it's correct" at bounding box center [580, 385] width 69 height 20
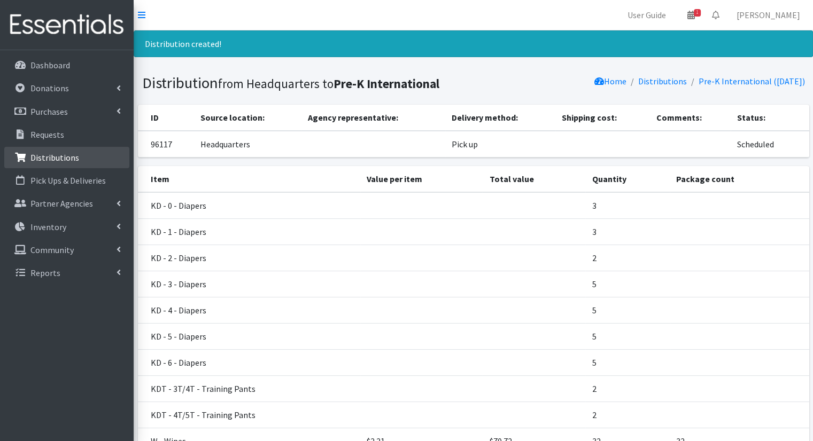
click at [45, 155] on p "Distributions" at bounding box center [54, 157] width 49 height 11
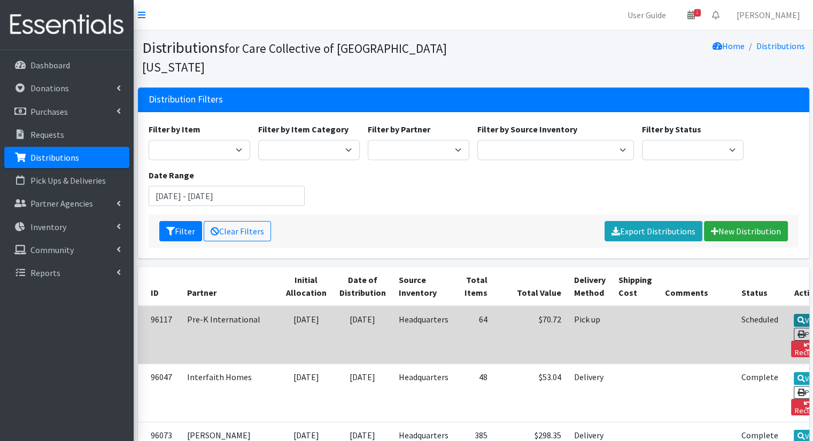
click at [793, 314] on link "View" at bounding box center [808, 320] width 30 height 13
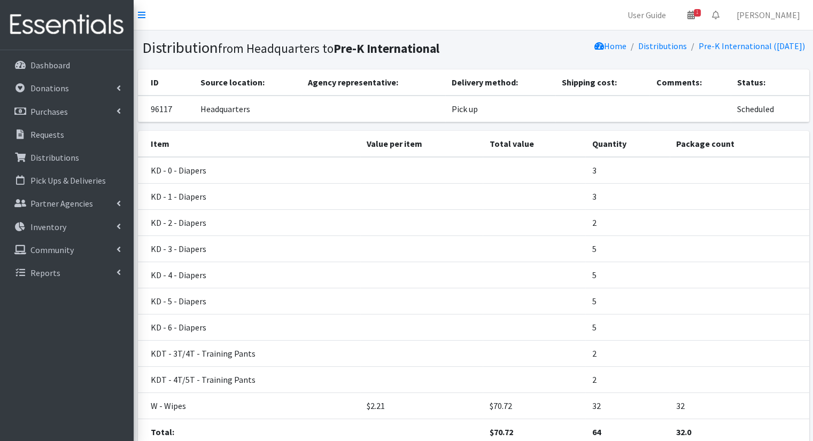
scroll to position [84, 0]
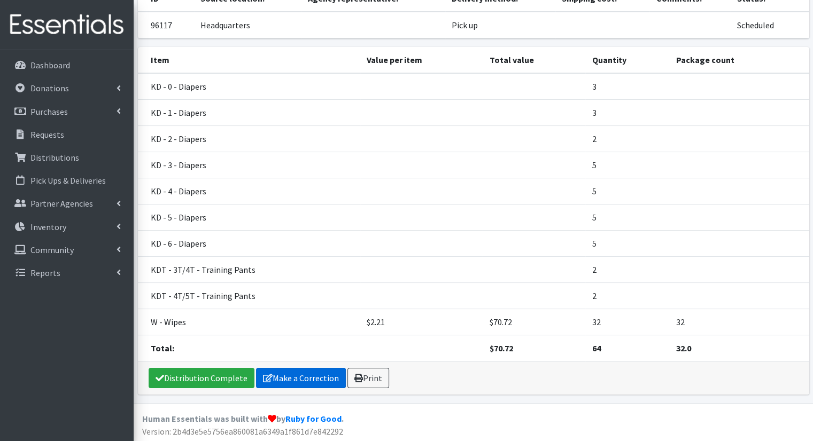
drag, startPoint x: 317, startPoint y: 367, endPoint x: 289, endPoint y: 384, distance: 32.6
click at [289, 384] on link "Make a Correction" at bounding box center [301, 378] width 90 height 20
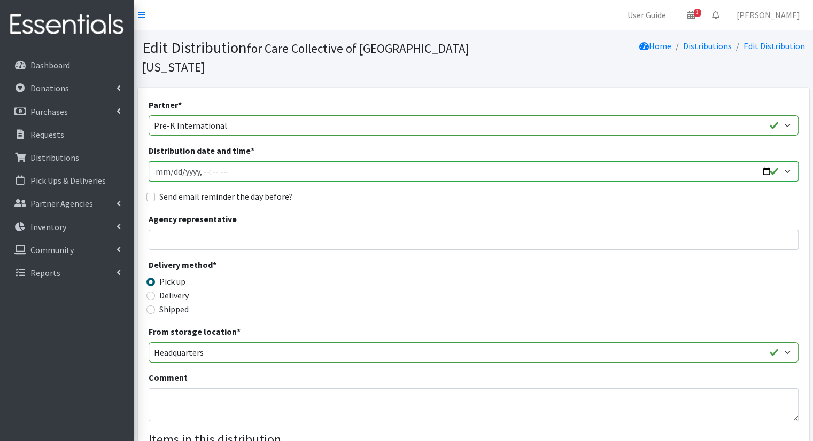
click at [177, 289] on label "Delivery" at bounding box center [173, 295] width 29 height 13
click at [155, 292] on input "Delivery" at bounding box center [150, 296] width 9 height 9
radio input "true"
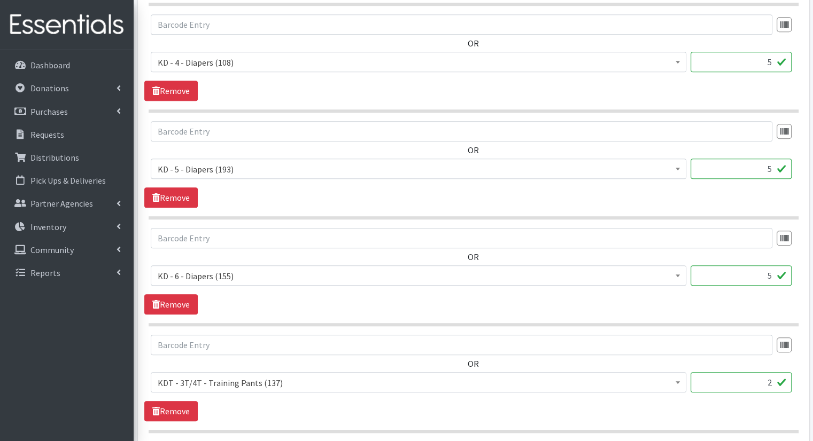
scroll to position [1193, 0]
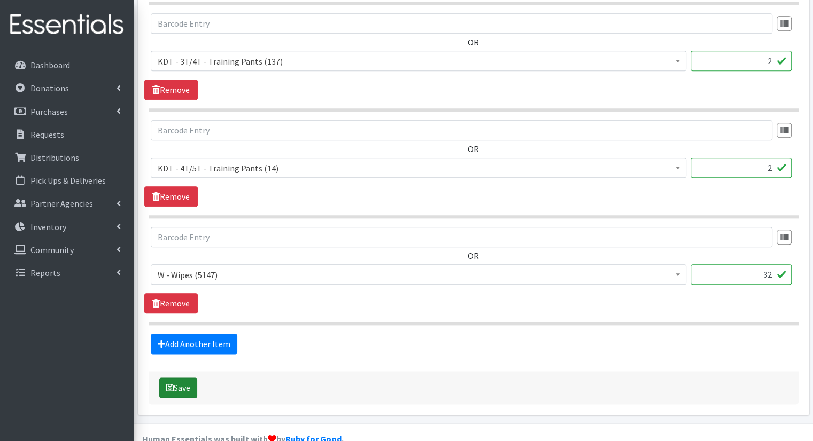
click at [166, 384] on icon "submit" at bounding box center [169, 388] width 7 height 9
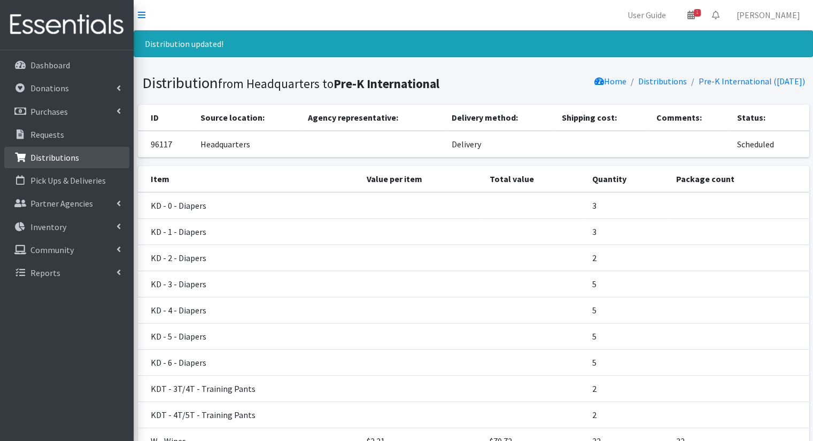
click at [83, 159] on link "Distributions" at bounding box center [66, 157] width 125 height 21
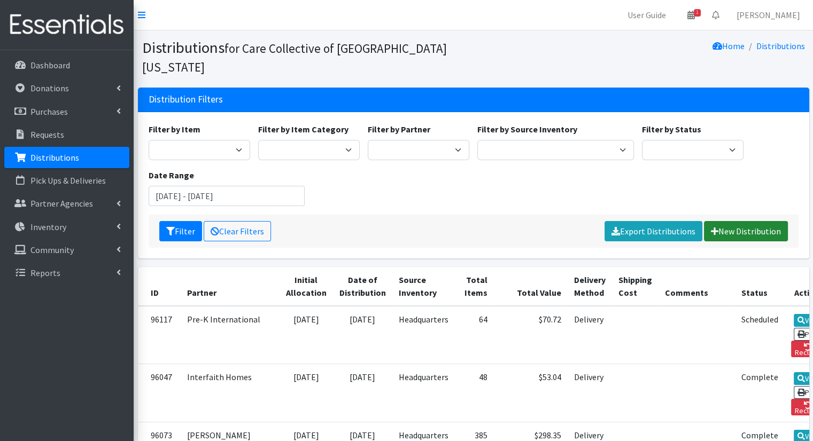
click at [772, 221] on link "New Distribution" at bounding box center [746, 231] width 84 height 20
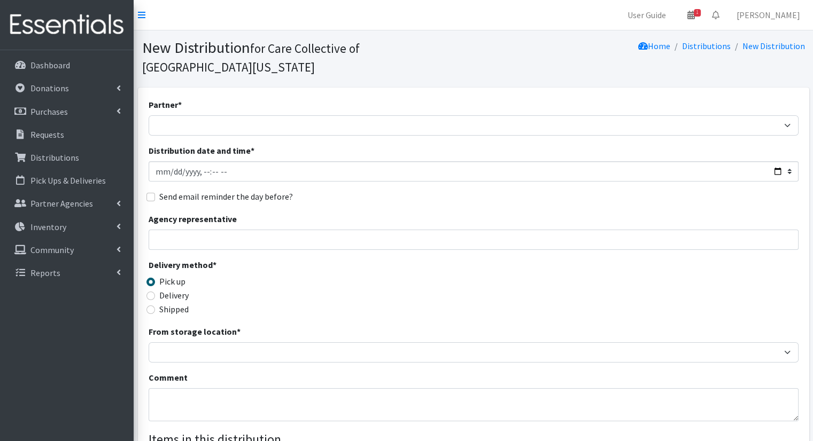
click at [254, 117] on div "Partner * [DEMOGRAPHIC_DATA] Community Kalamazoo Black Lives Matter Kzoo/[GEOGR…" at bounding box center [474, 116] width 650 height 37
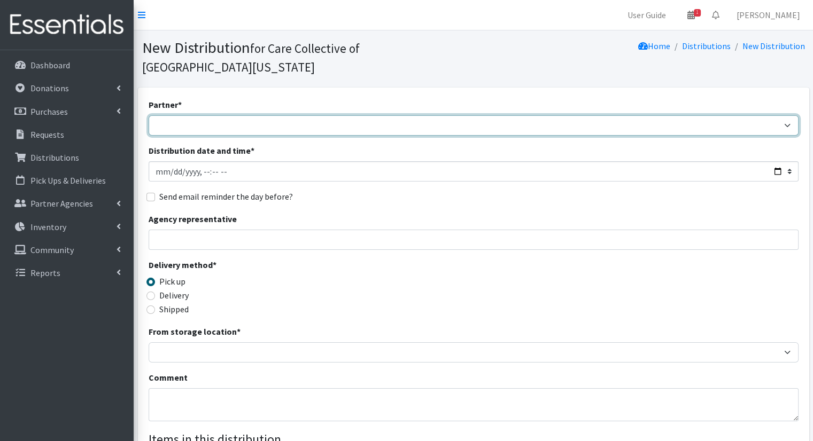
click at [252, 115] on select "African Community Kalamazoo Black Lives Matter Kzoo/[GEOGRAPHIC_DATA] Diaper Tr…" at bounding box center [474, 125] width 650 height 20
select select "7978"
click at [149, 115] on select "African Community Kalamazoo Black Lives Matter Kzoo/[GEOGRAPHIC_DATA] Diaper Tr…" at bounding box center [474, 125] width 650 height 20
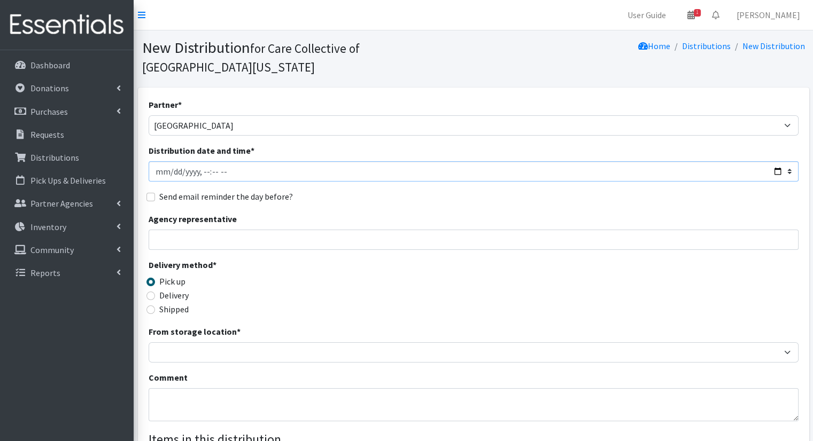
click at [779, 161] on input "Distribution date and time *" at bounding box center [474, 171] width 650 height 20
type input "[DATE]T10:00"
click at [436, 190] on div "Send email reminder the day before?" at bounding box center [474, 196] width 650 height 13
click at [185, 289] on label "Delivery" at bounding box center [173, 295] width 29 height 13
click at [155, 292] on input "Delivery" at bounding box center [150, 296] width 9 height 9
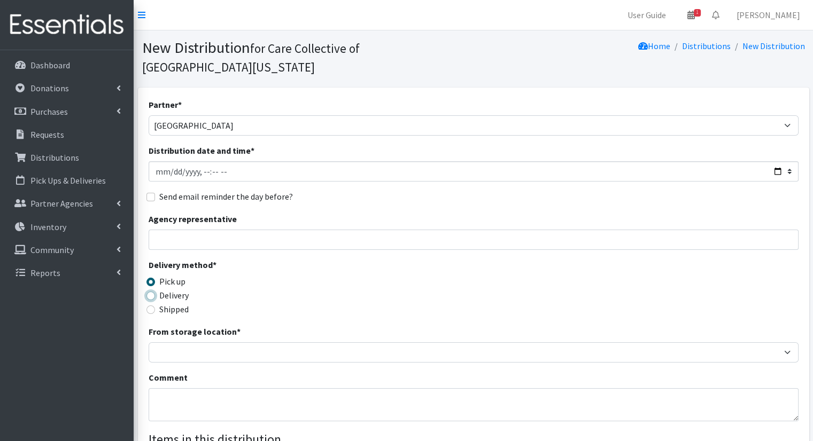
radio input "true"
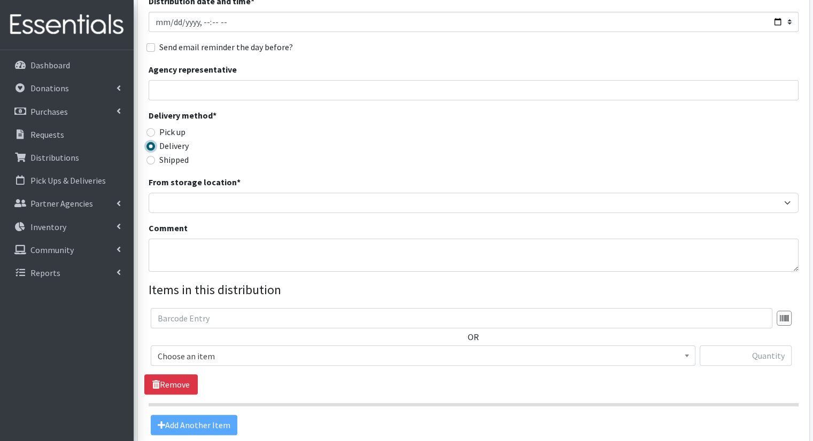
scroll to position [157, 0]
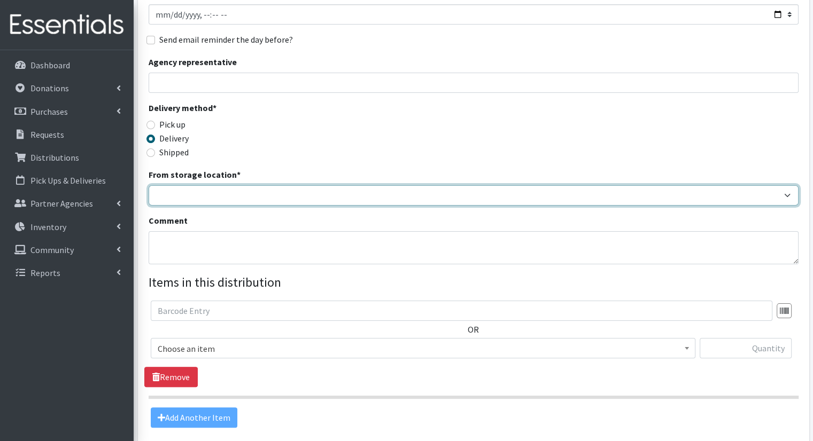
click at [500, 185] on select "Headquarters" at bounding box center [474, 195] width 650 height 20
select select "491"
click at [149, 185] on select "Headquarters" at bounding box center [474, 195] width 650 height 20
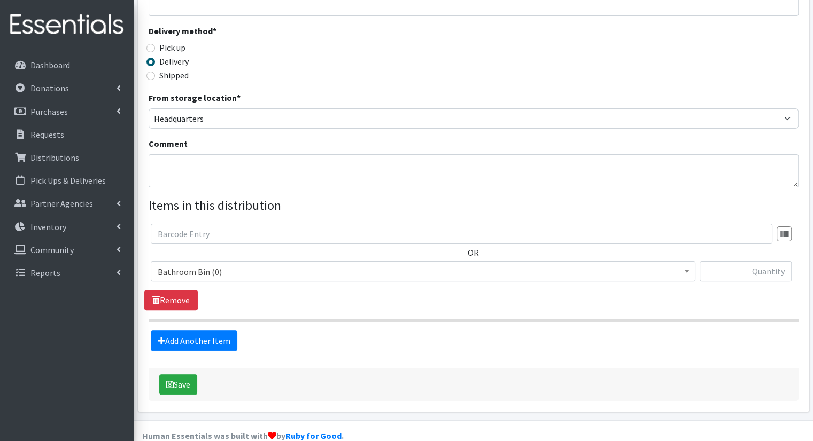
click at [685, 262] on span at bounding box center [686, 270] width 11 height 17
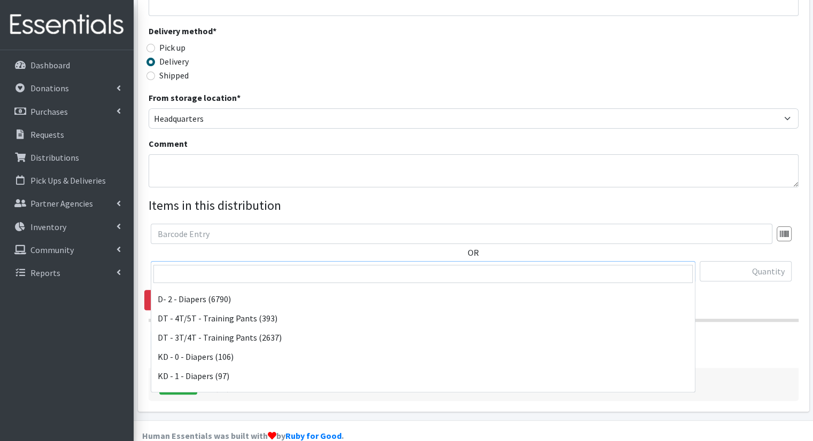
scroll to position [152, 0]
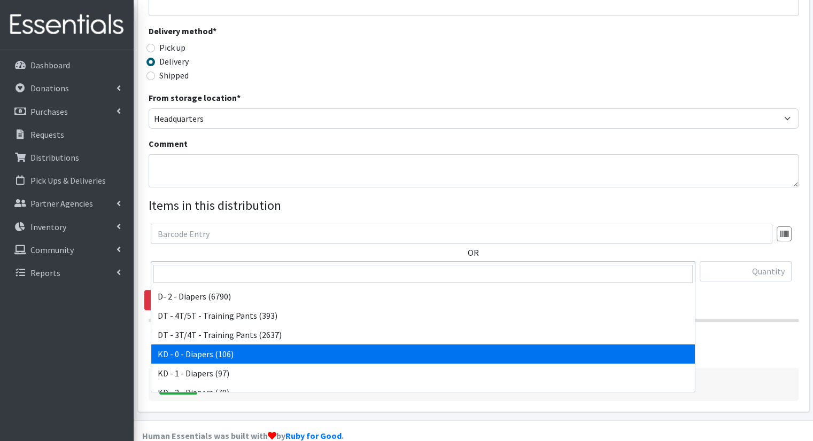
select select "15496"
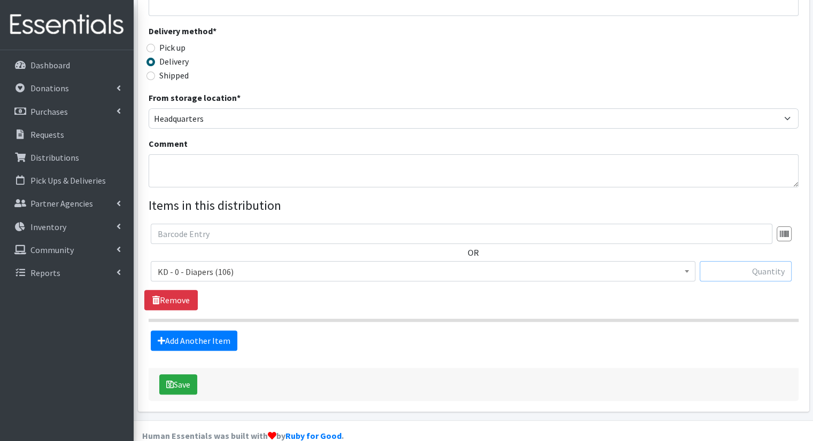
click at [746, 261] on input "text" at bounding box center [745, 271] width 92 height 20
type input "1"
click at [199, 331] on link "Add Another Item" at bounding box center [194, 341] width 87 height 20
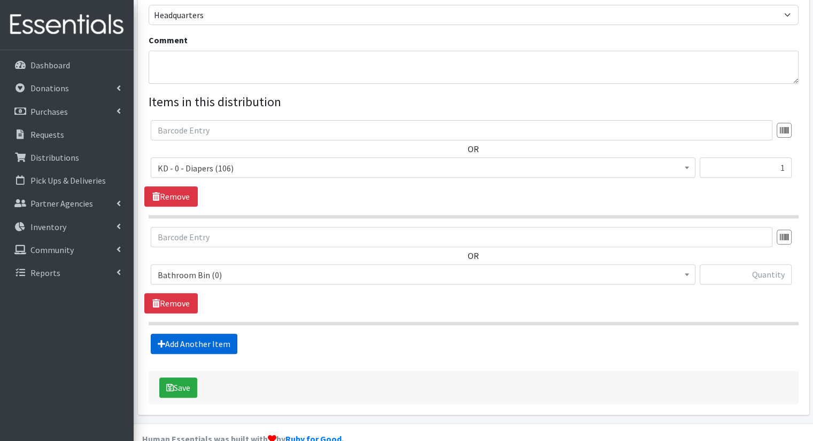
scroll to position [340, 0]
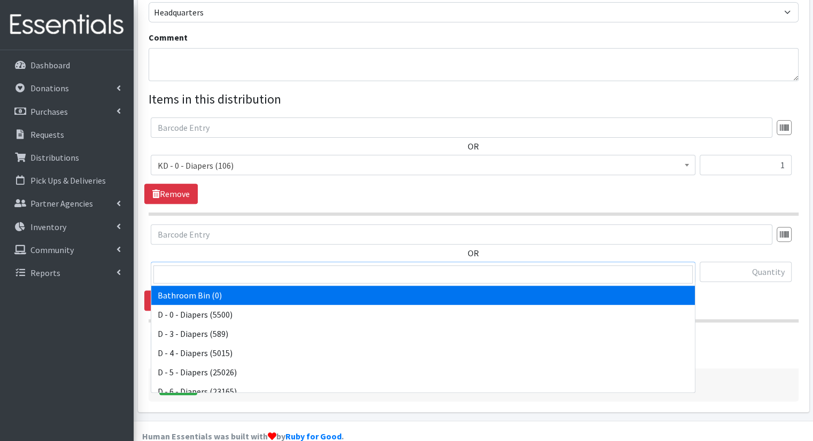
click at [335, 265] on span "Bathroom Bin (0)" at bounding box center [423, 272] width 531 height 15
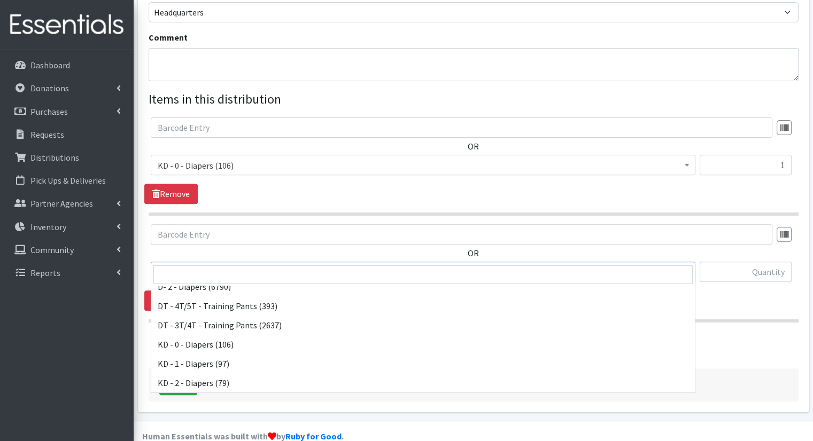
scroll to position [169, 0]
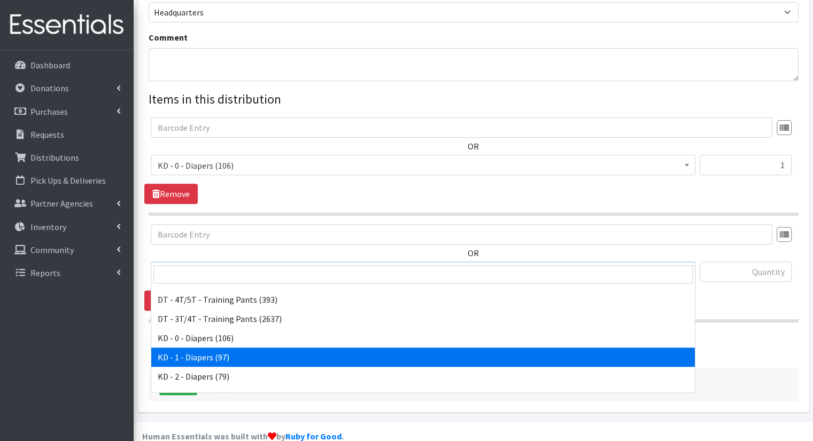
select select "15497"
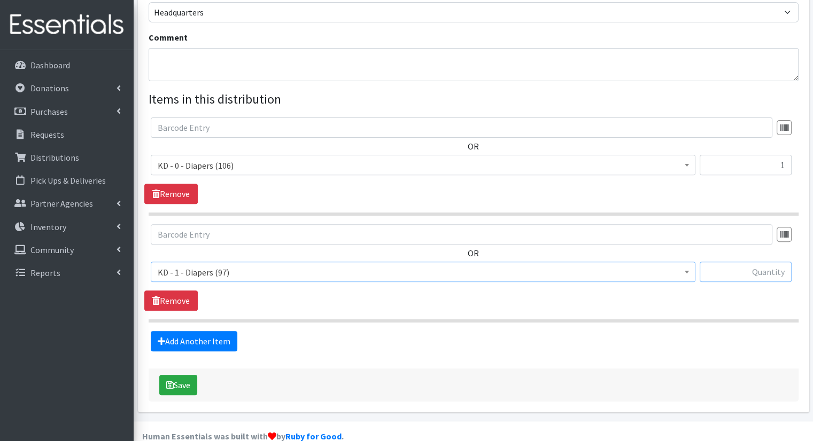
click at [756, 262] on input "text" at bounding box center [745, 272] width 92 height 20
type input "1"
click at [217, 331] on link "Add Another Item" at bounding box center [194, 341] width 87 height 20
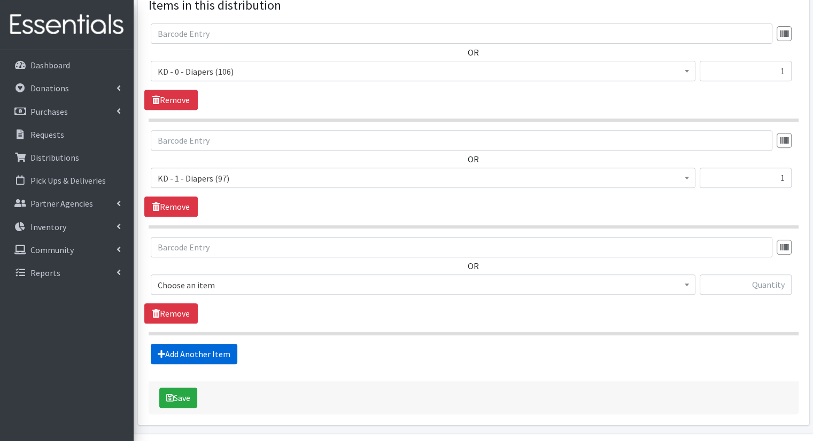
scroll to position [447, 0]
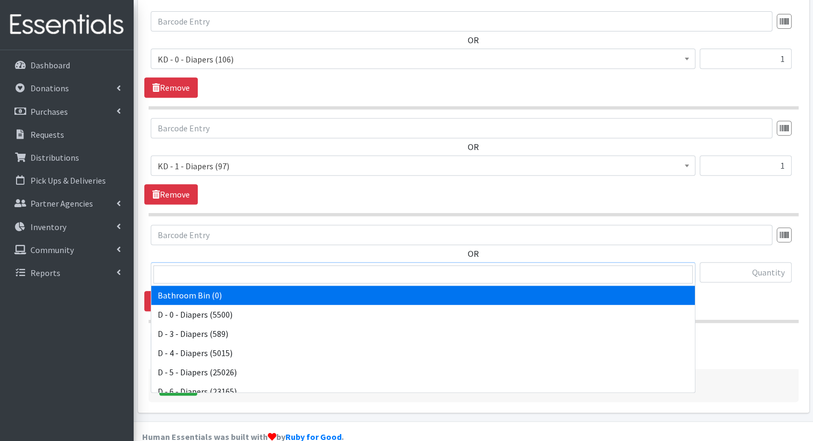
click at [223, 266] on span "Bathroom Bin (0)" at bounding box center [423, 273] width 531 height 15
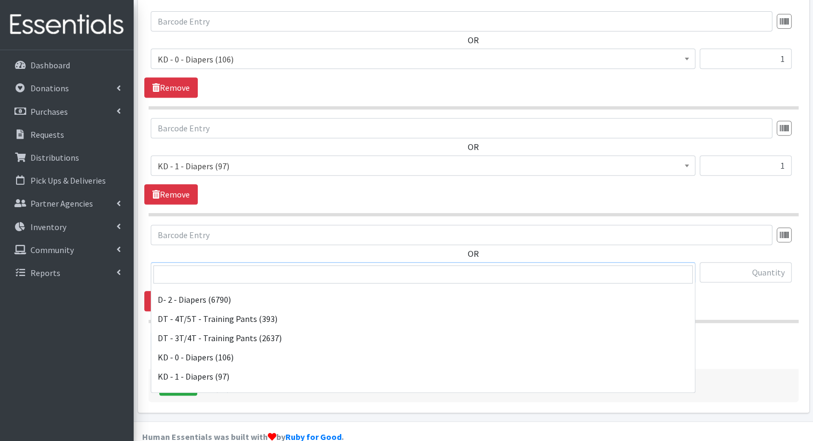
scroll to position [197, 0]
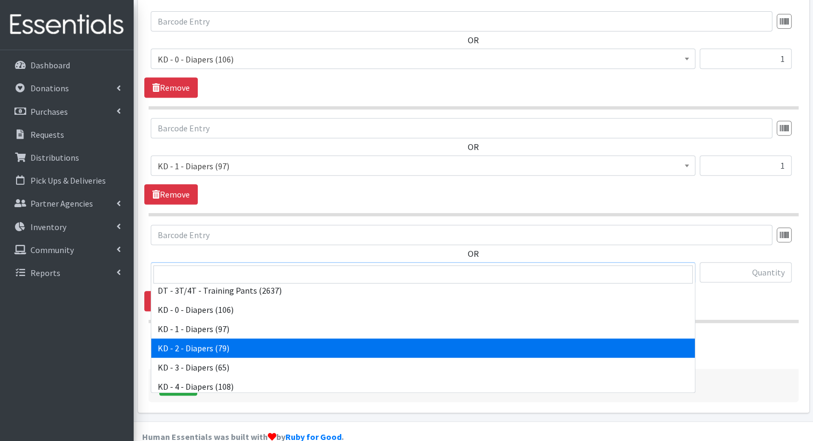
select select "15498"
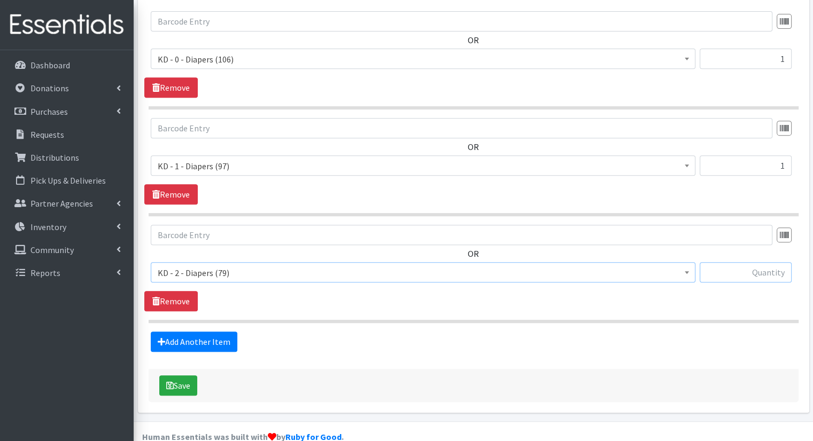
click at [742, 262] on input "text" at bounding box center [745, 272] width 92 height 20
type input "3"
click at [207, 332] on link "Add Another Item" at bounding box center [194, 342] width 87 height 20
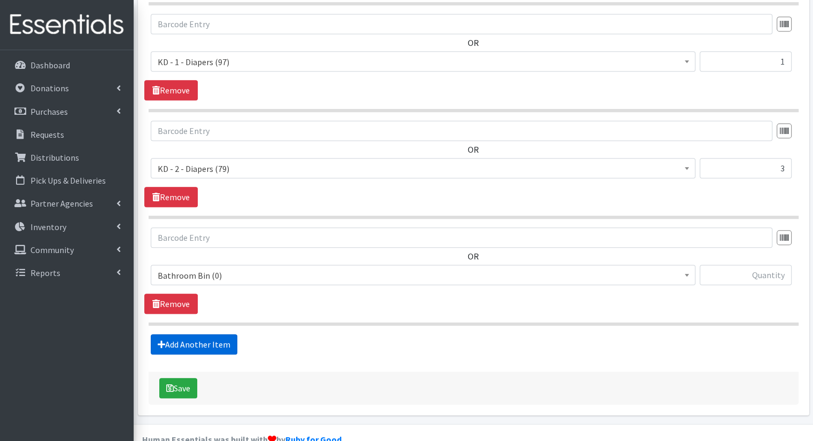
scroll to position [554, 0]
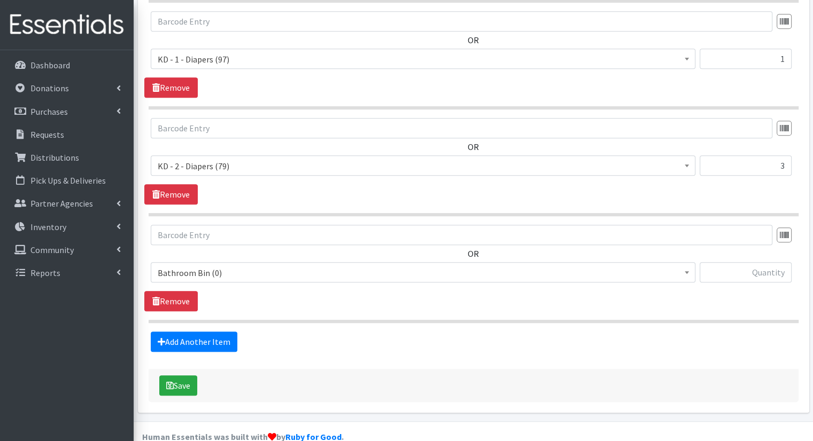
click at [479, 262] on span "Bathroom Bin (0)" at bounding box center [423, 272] width 544 height 20
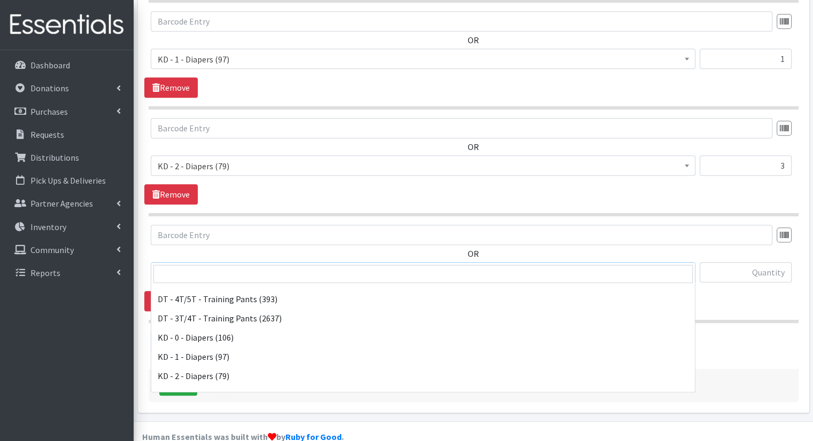
scroll to position [175, 0]
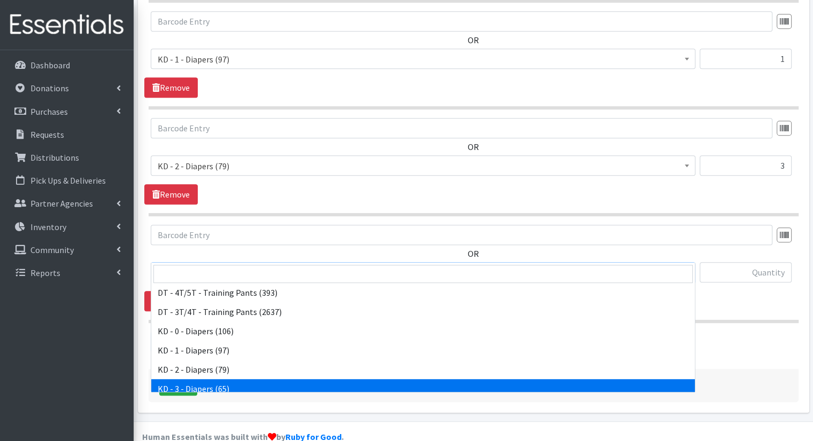
select select "15499"
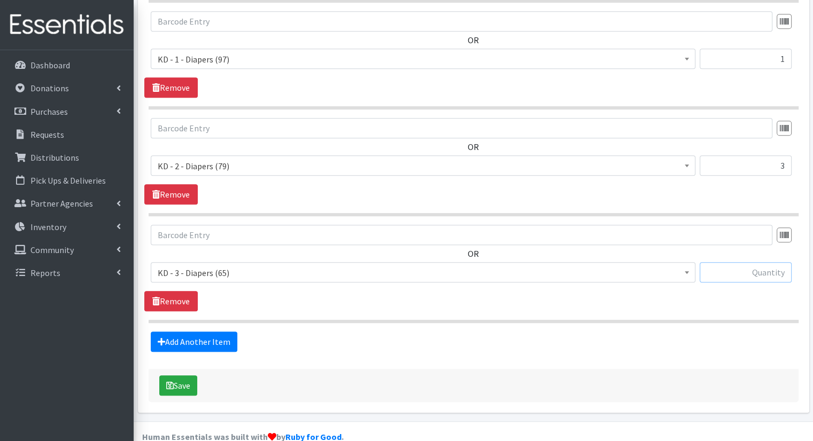
click at [727, 262] on input "text" at bounding box center [745, 272] width 92 height 20
type input "4"
click at [215, 332] on link "Add Another Item" at bounding box center [194, 342] width 87 height 20
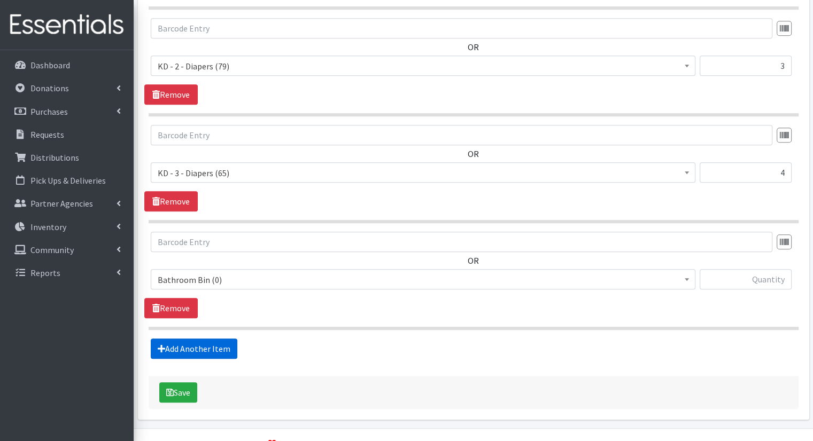
scroll to position [660, 0]
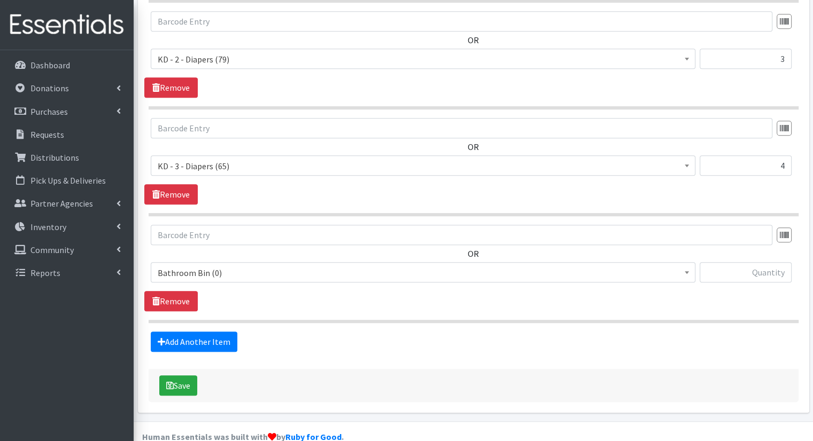
click at [314, 262] on span "Bathroom Bin (0)" at bounding box center [423, 272] width 544 height 20
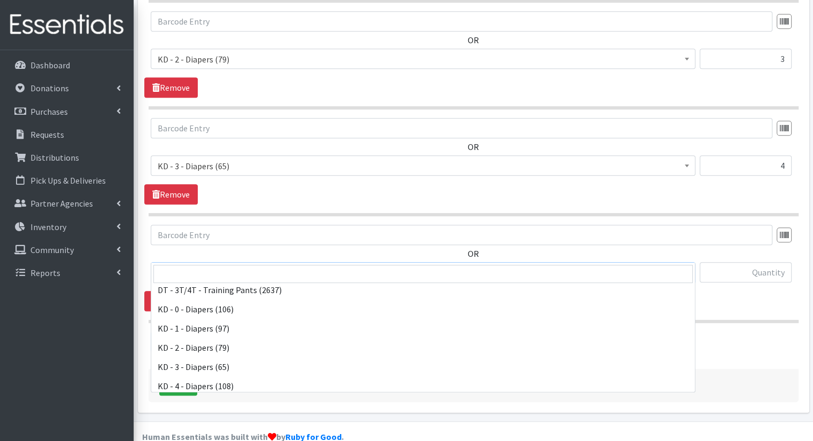
scroll to position [210, 0]
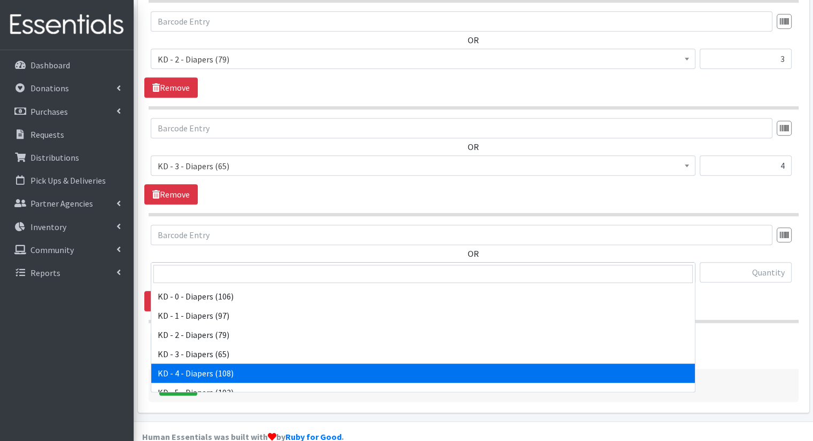
select select "15500"
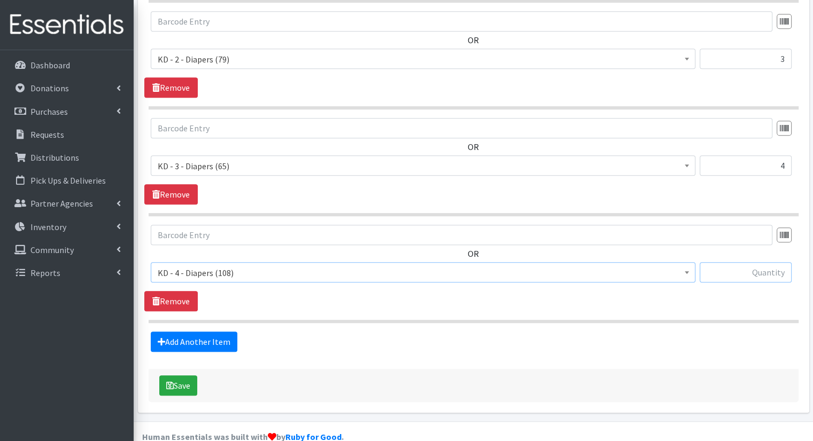
click at [737, 262] on input "text" at bounding box center [745, 272] width 92 height 20
type input "1"
click at [224, 332] on link "Add Another Item" at bounding box center [194, 342] width 87 height 20
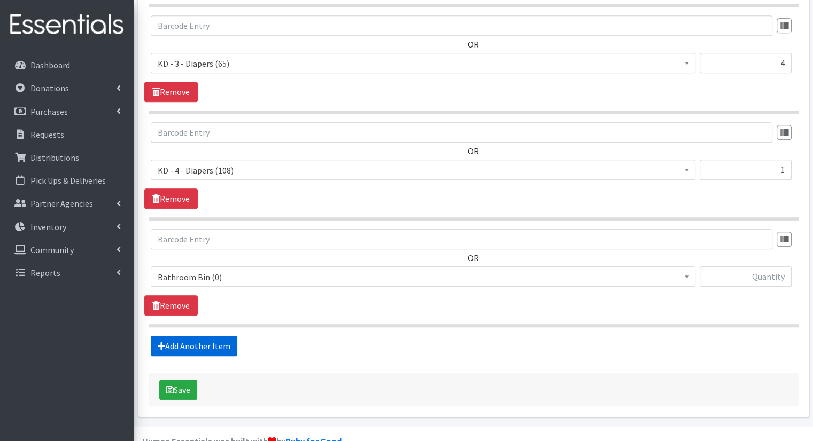
scroll to position [767, 0]
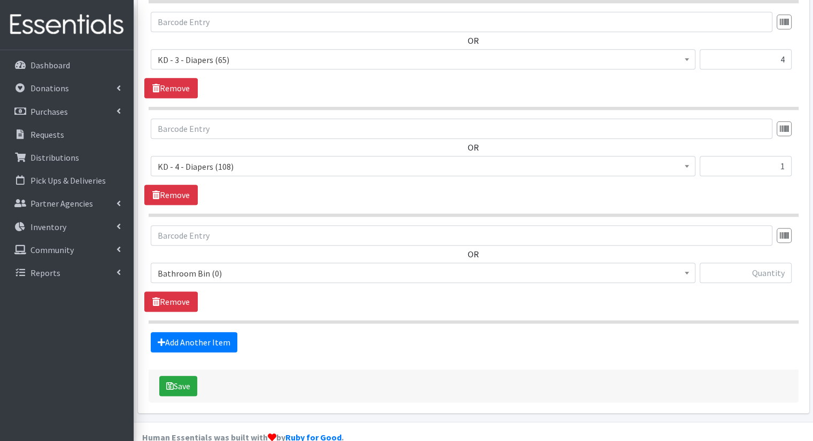
click at [342, 266] on span "Bathroom Bin (0)" at bounding box center [423, 273] width 531 height 15
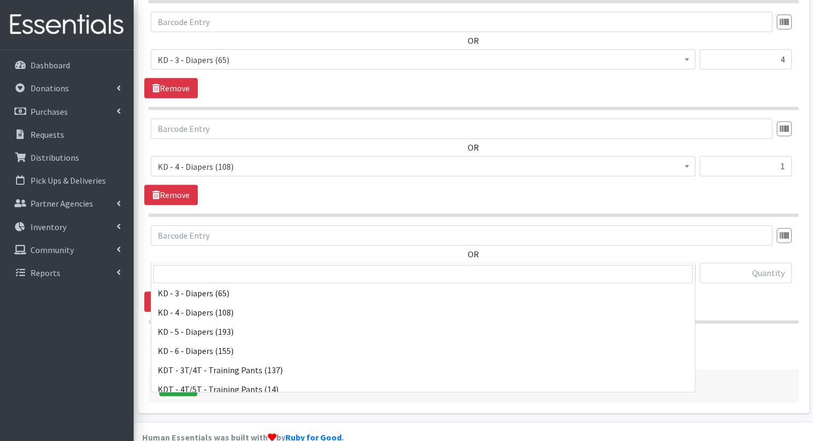
scroll to position [268, 0]
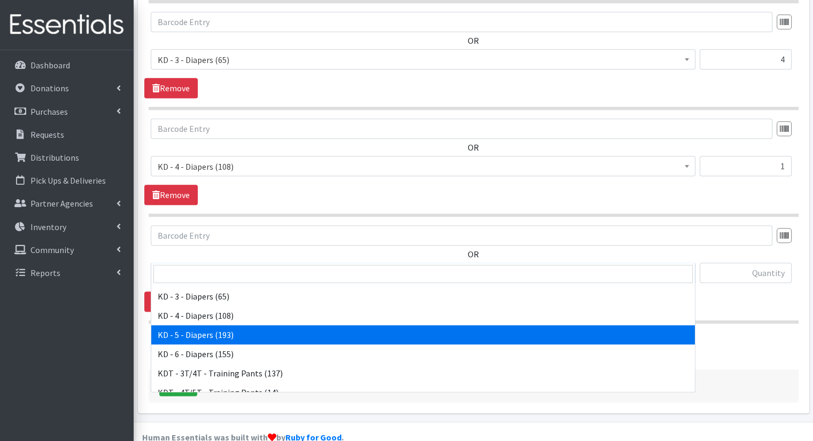
select select "15501"
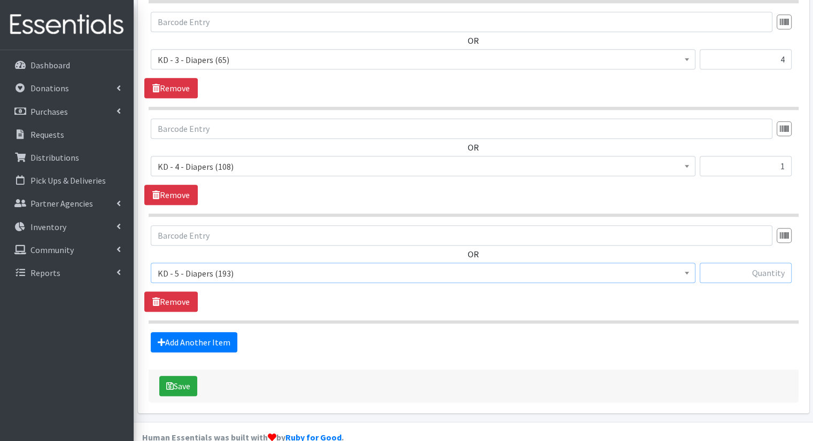
click at [764, 263] on input "text" at bounding box center [745, 273] width 92 height 20
type input "1"
click at [222, 332] on link "Add Another Item" at bounding box center [194, 342] width 87 height 20
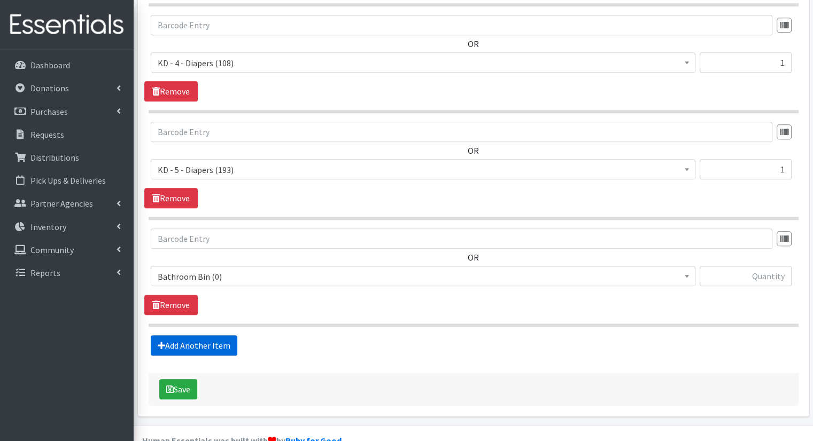
scroll to position [873, 0]
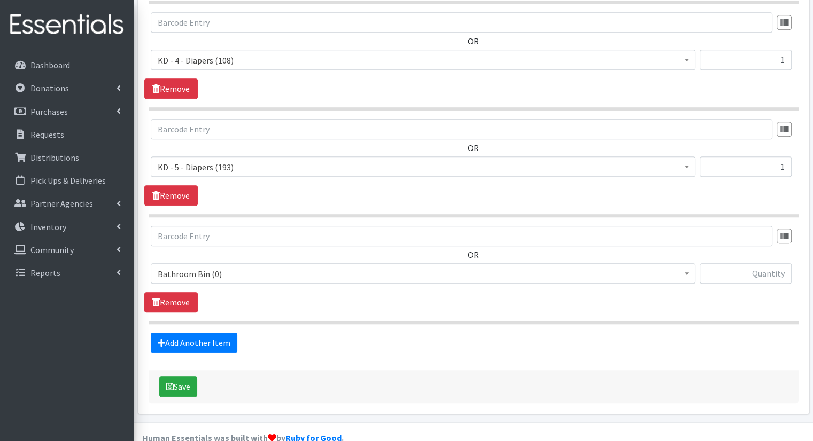
click at [301, 267] on span "Bathroom Bin (0)" at bounding box center [423, 274] width 531 height 15
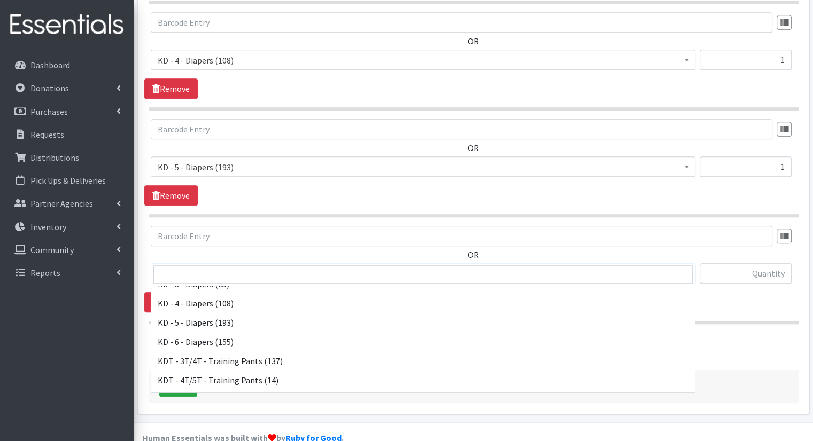
scroll to position [284, 0]
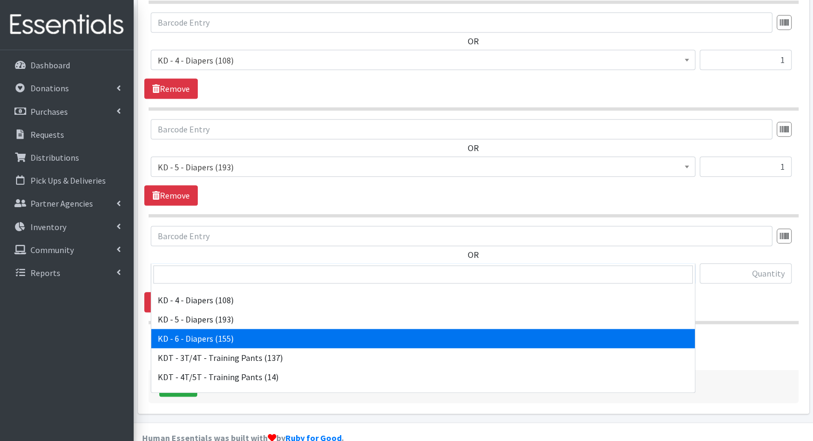
select select "15502"
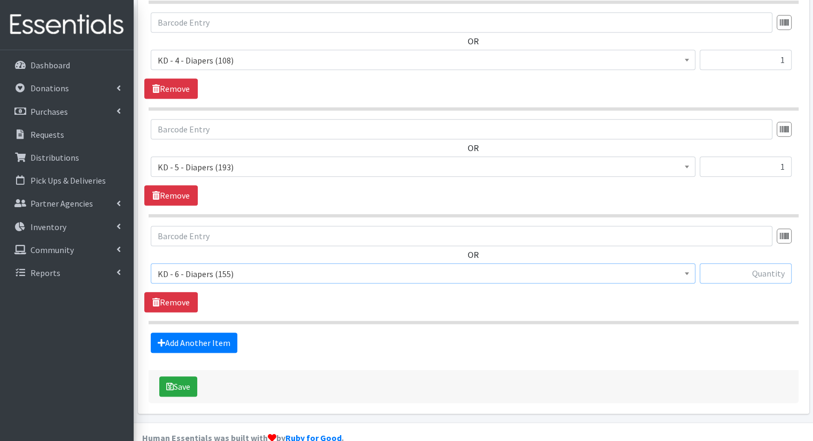
click at [752, 263] on input "text" at bounding box center [745, 273] width 92 height 20
type input "7"
click at [212, 333] on link "Add Another Item" at bounding box center [194, 343] width 87 height 20
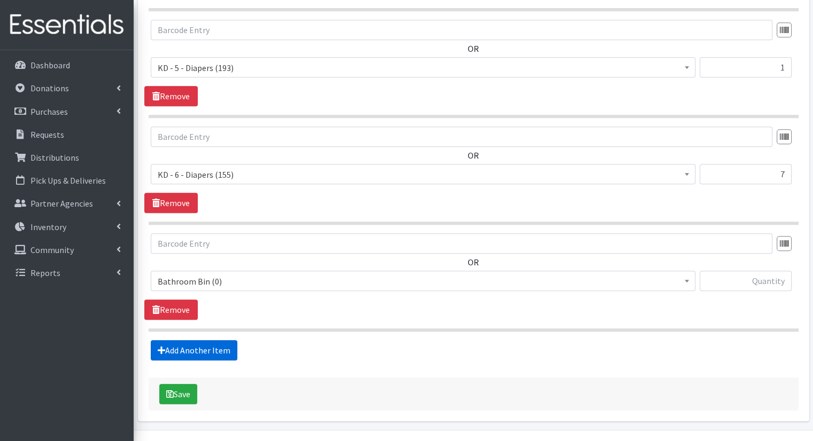
scroll to position [979, 0]
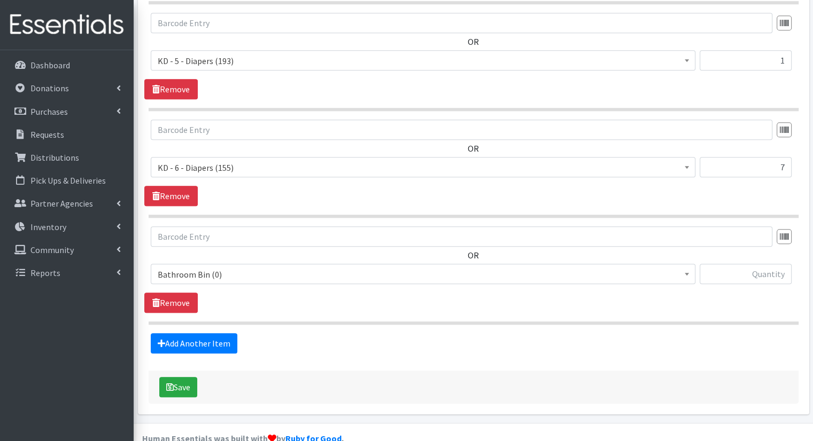
click at [297, 265] on span "Bathroom Bin (0) D - 0 - Diapers (5500) D - 3 - Diapers (589) D - 4 - Diapers (…" at bounding box center [423, 278] width 544 height 29
click at [285, 267] on span "Bathroom Bin (0)" at bounding box center [423, 274] width 531 height 15
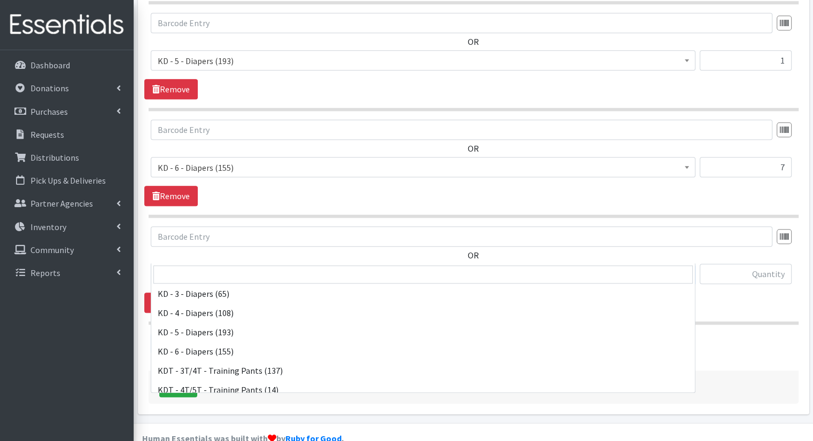
scroll to position [329, 0]
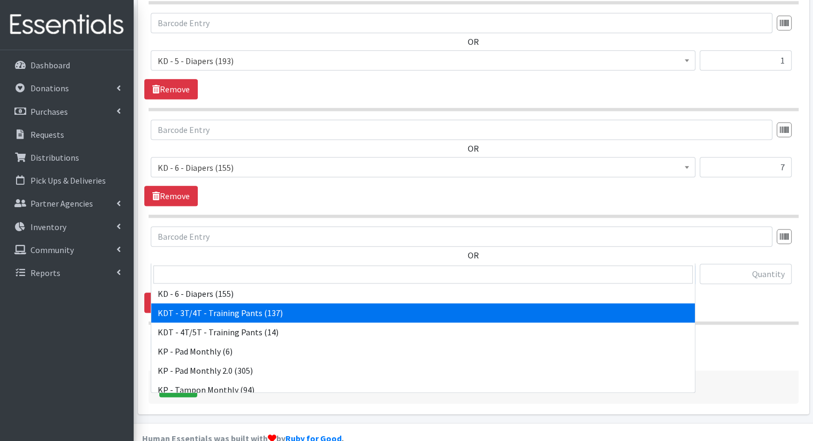
select select "15506"
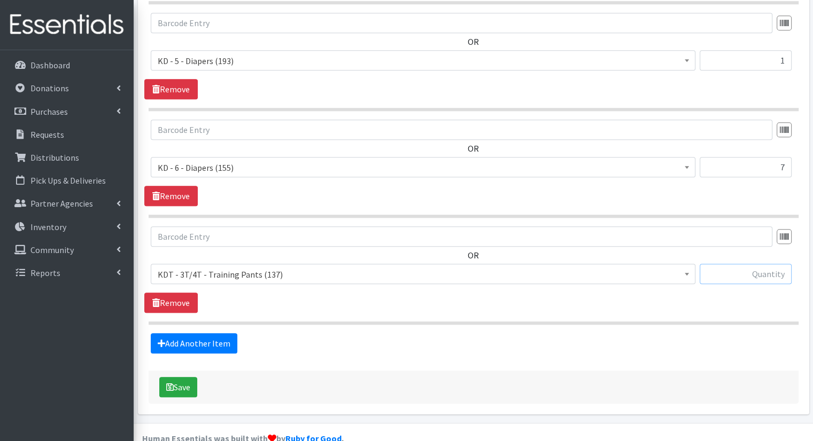
click at [718, 264] on input "text" at bounding box center [745, 274] width 92 height 20
type input "3"
click at [194, 333] on link "Add Another Item" at bounding box center [194, 343] width 87 height 20
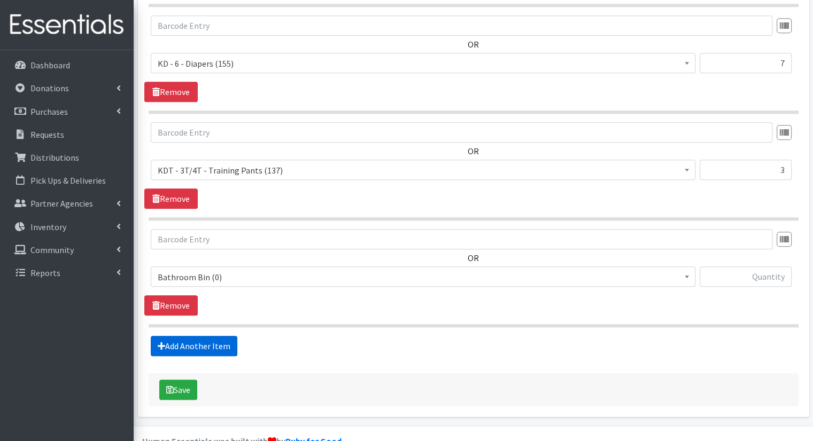
scroll to position [1086, 0]
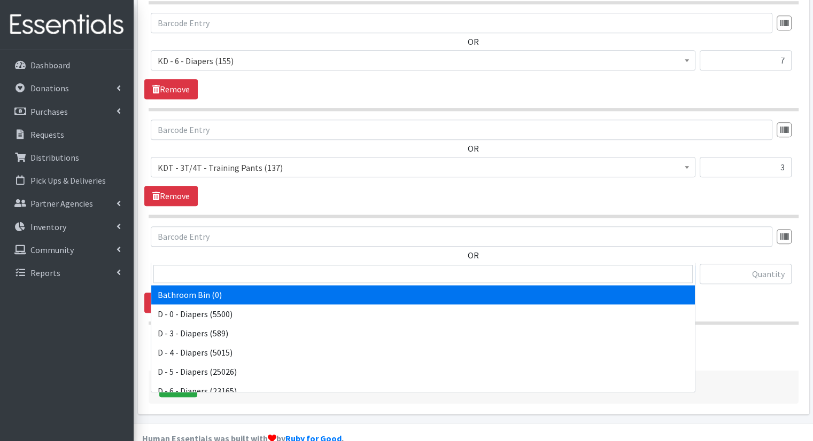
click at [313, 264] on span "Bathroom Bin (0)" at bounding box center [423, 274] width 544 height 20
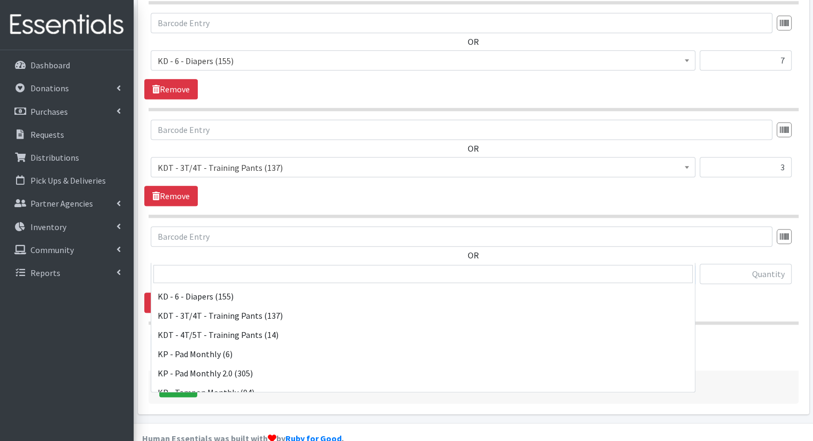
scroll to position [322, 0]
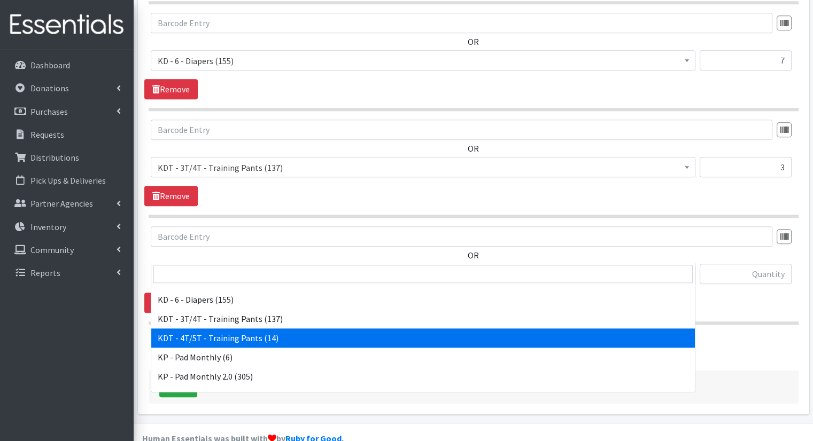
select select "15507"
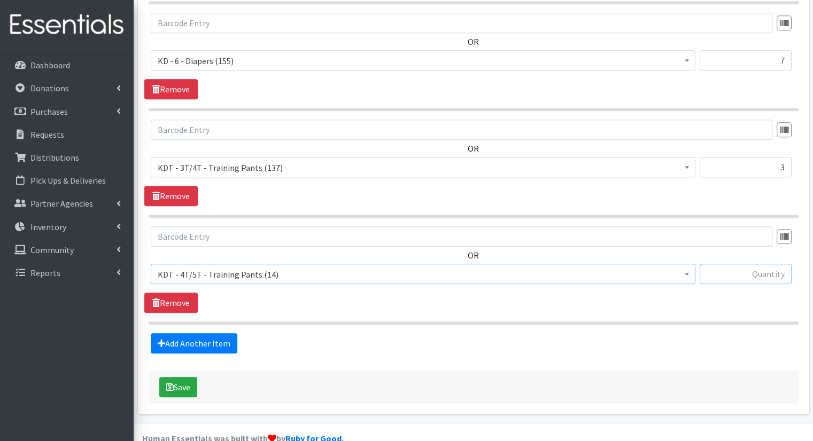
click at [754, 264] on input "text" at bounding box center [745, 274] width 92 height 20
type input "2"
click at [194, 333] on link "Add Another Item" at bounding box center [194, 343] width 87 height 20
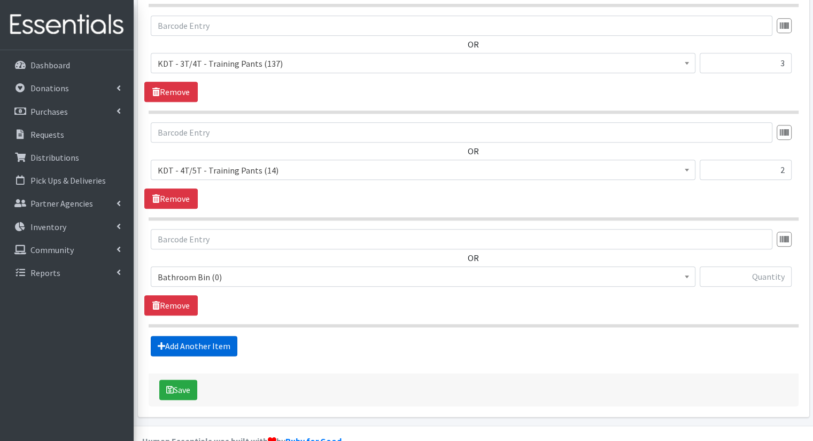
scroll to position [1193, 0]
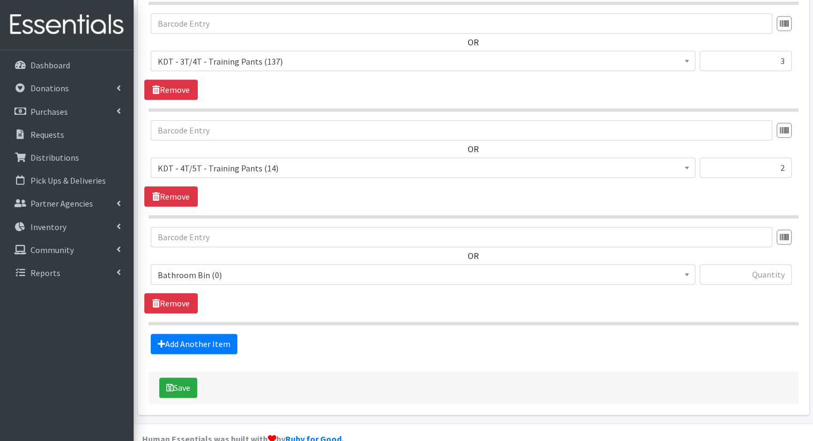
click at [331, 268] on span "Bathroom Bin (0)" at bounding box center [423, 275] width 531 height 15
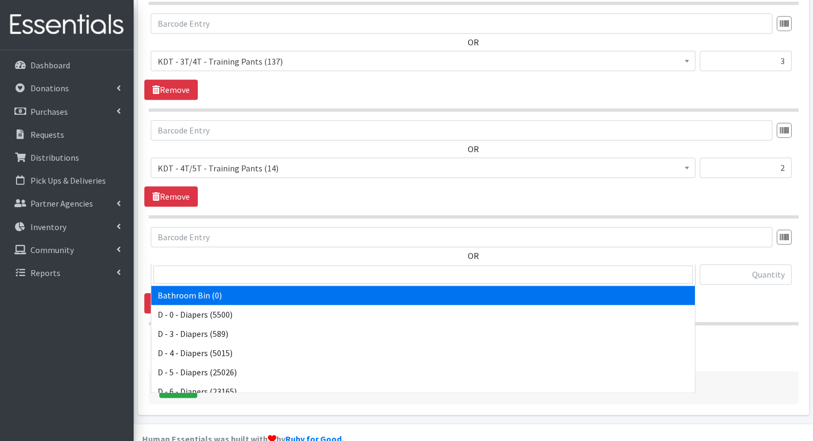
scroll to position [547, 0]
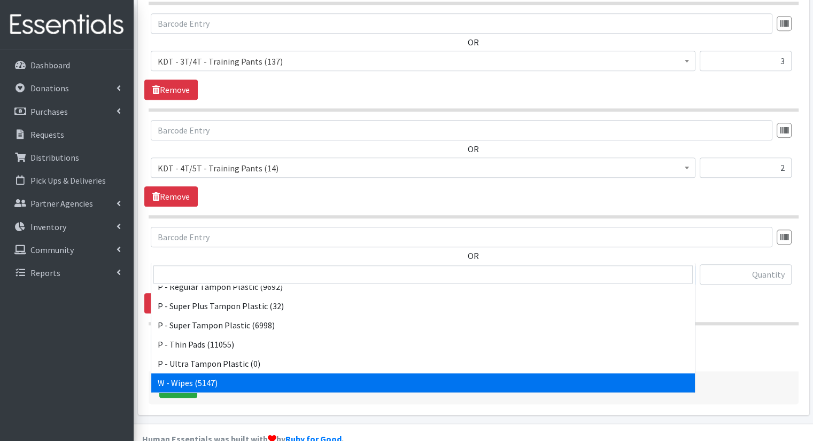
select select "15495"
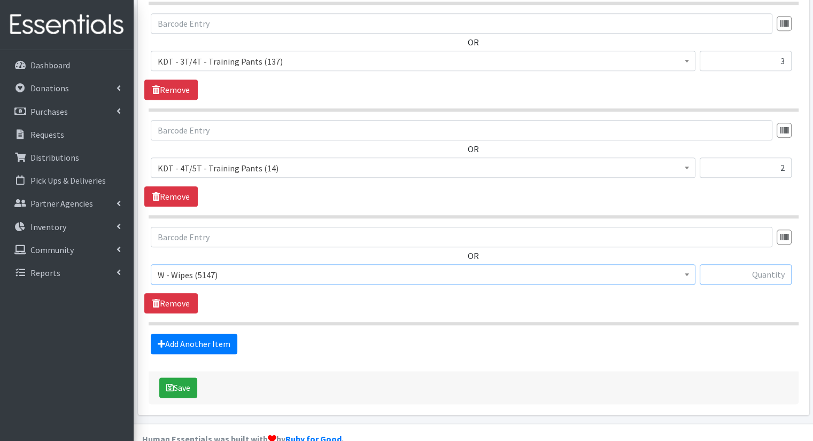
click at [763, 264] on input "text" at bounding box center [745, 274] width 92 height 20
type input "23"
click at [228, 334] on link "Add Another Item" at bounding box center [194, 344] width 87 height 20
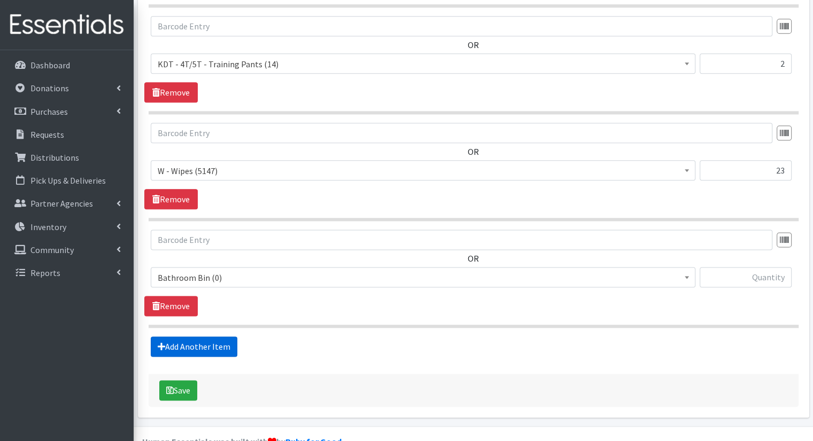
scroll to position [1299, 0]
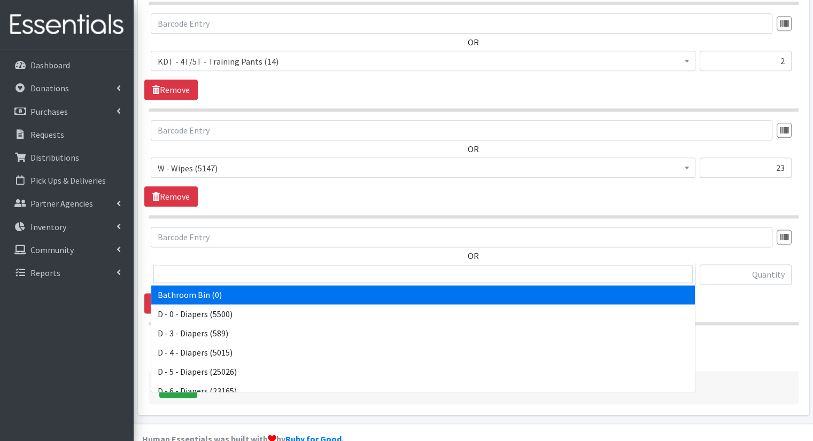
click at [331, 268] on span "Bathroom Bin (0)" at bounding box center [423, 275] width 531 height 15
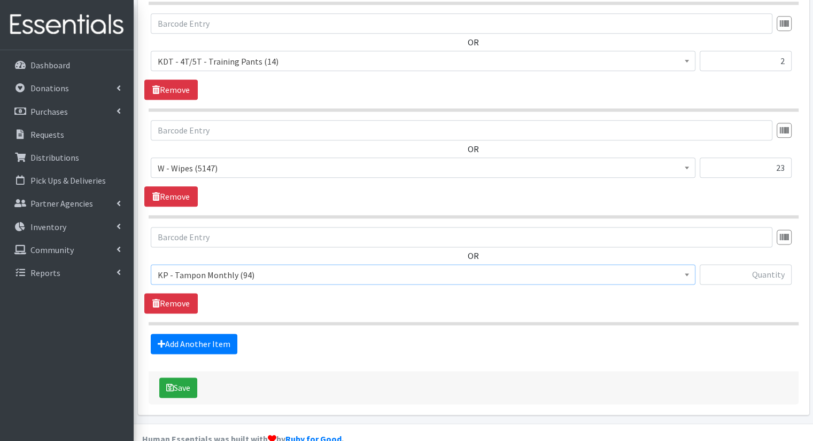
select select "15504"
click at [734, 264] on input "text" at bounding box center [745, 274] width 92 height 20
type input "3"
click at [182, 378] on button "Save" at bounding box center [178, 388] width 38 height 20
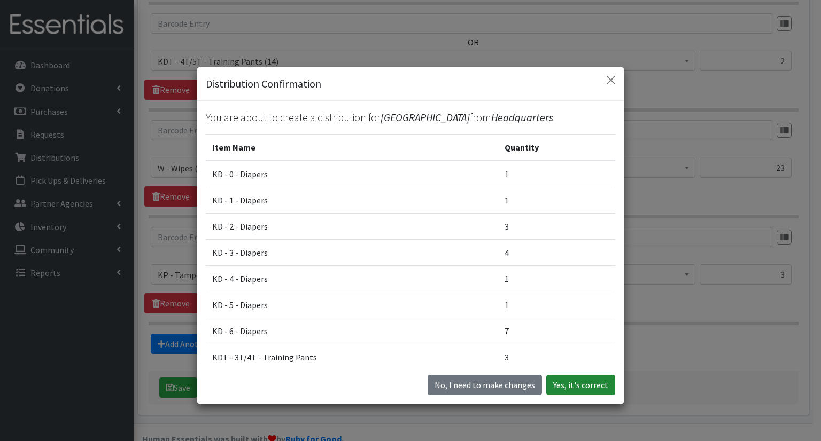
click at [549, 393] on button "Yes, it's correct" at bounding box center [580, 385] width 69 height 20
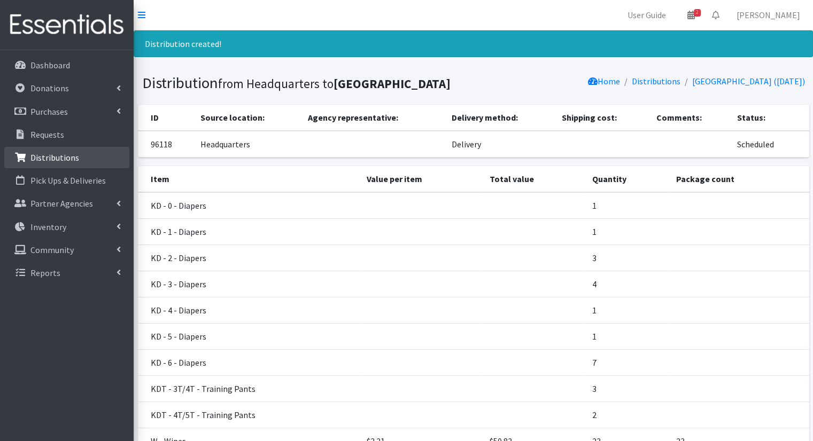
click at [56, 153] on p "Distributions" at bounding box center [54, 157] width 49 height 11
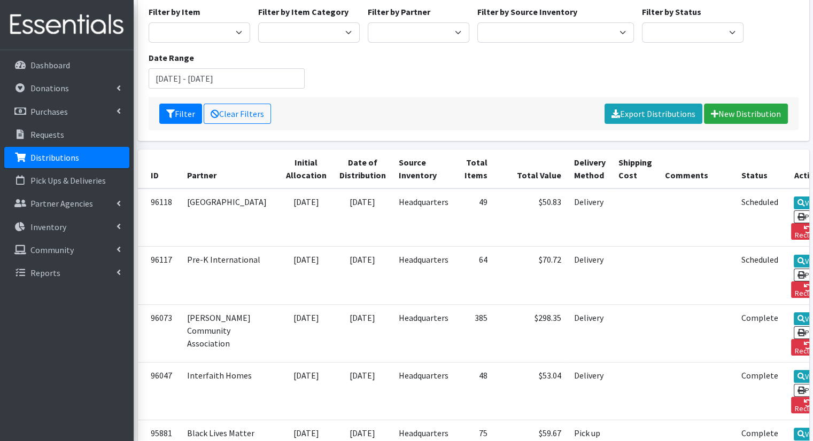
scroll to position [120, 0]
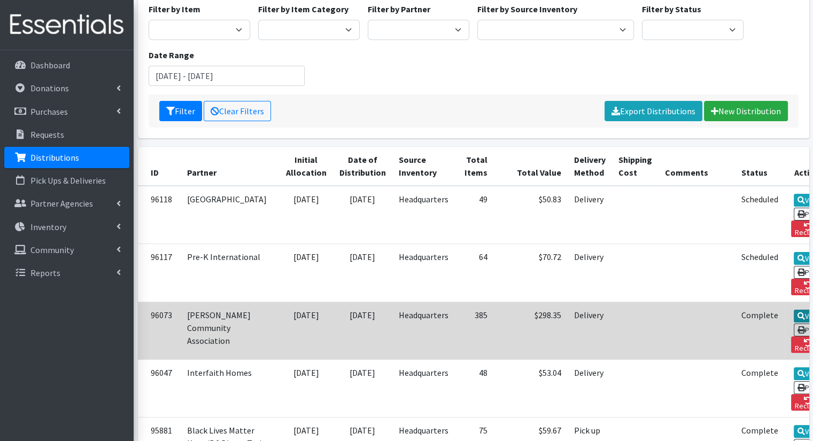
click at [793, 310] on link "View" at bounding box center [808, 316] width 30 height 13
